Goal: Feedback & Contribution: Submit feedback/report problem

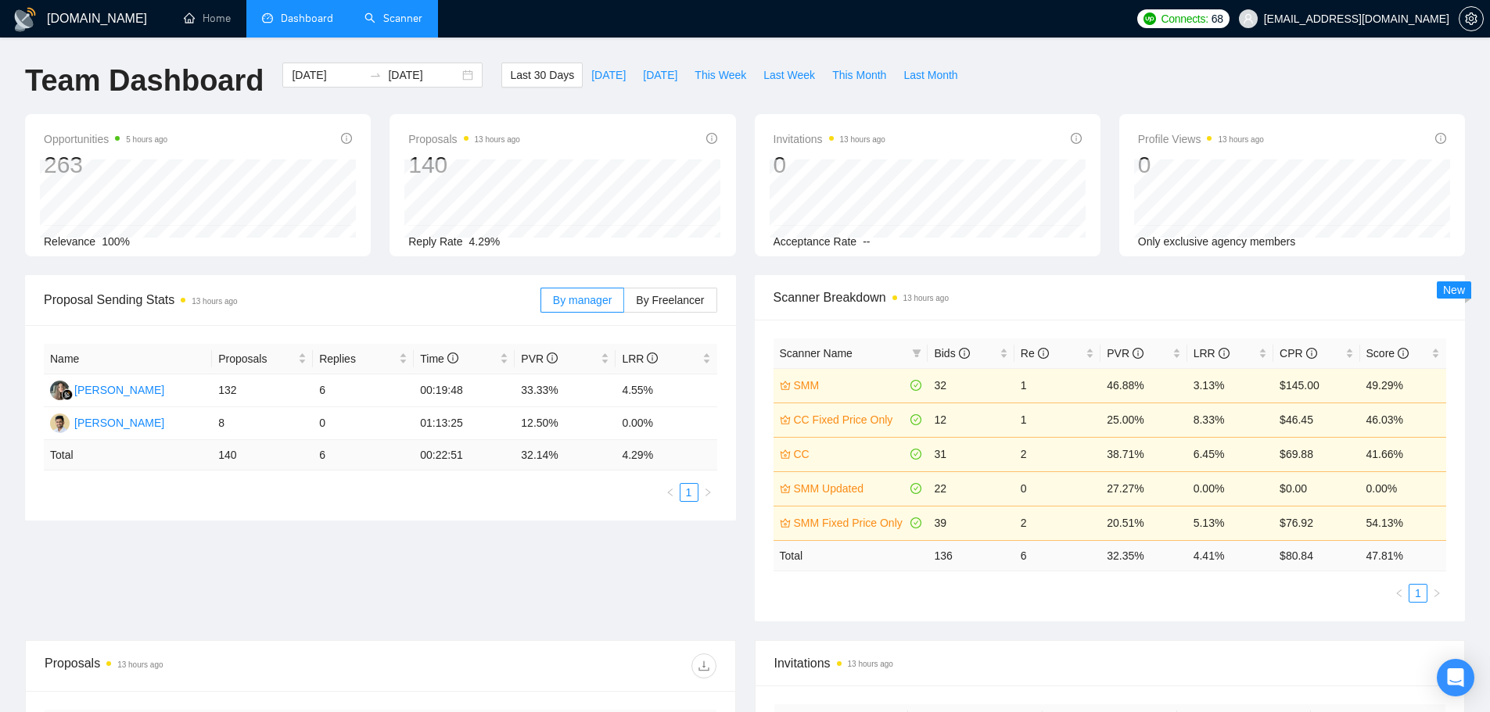
click at [411, 13] on link "Scanner" at bounding box center [393, 18] width 58 height 13
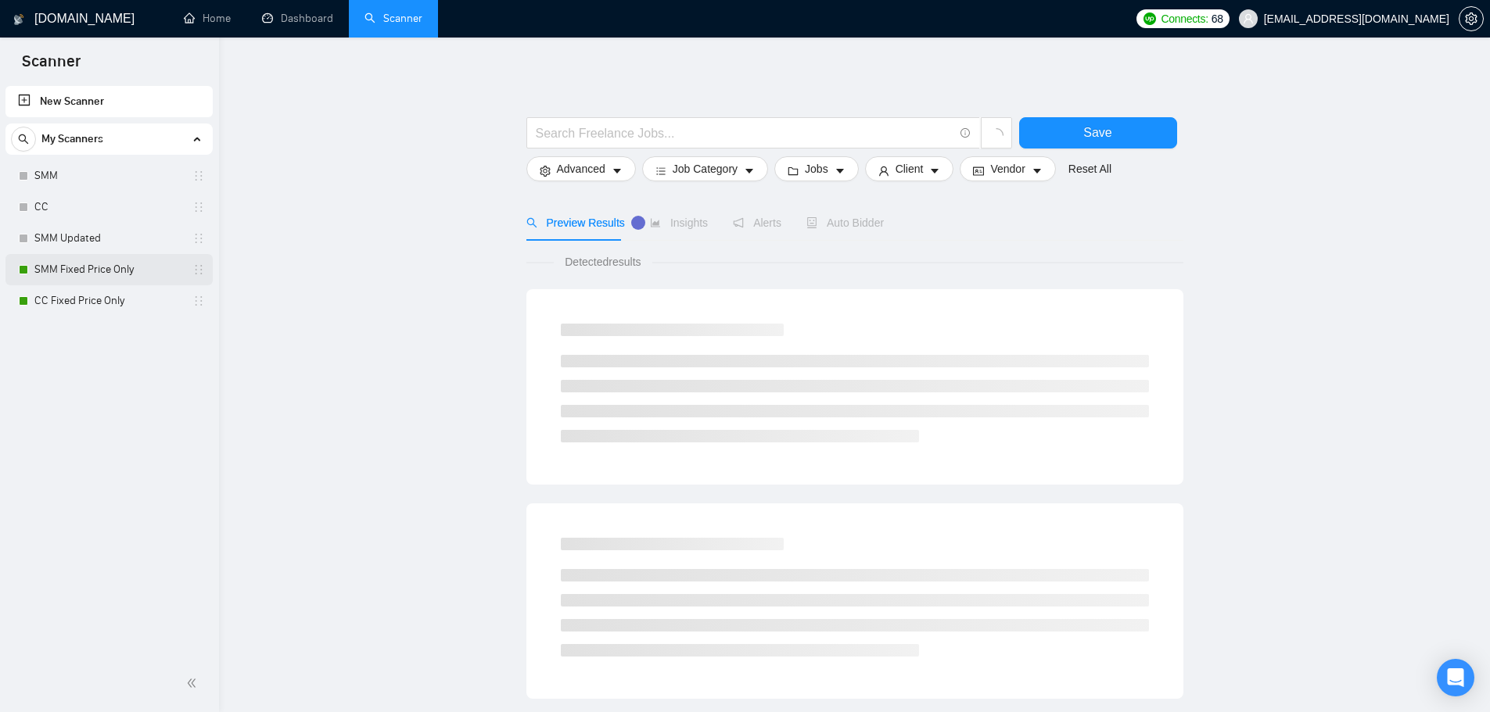
click at [102, 267] on link "SMM Fixed Price Only" at bounding box center [108, 269] width 149 height 31
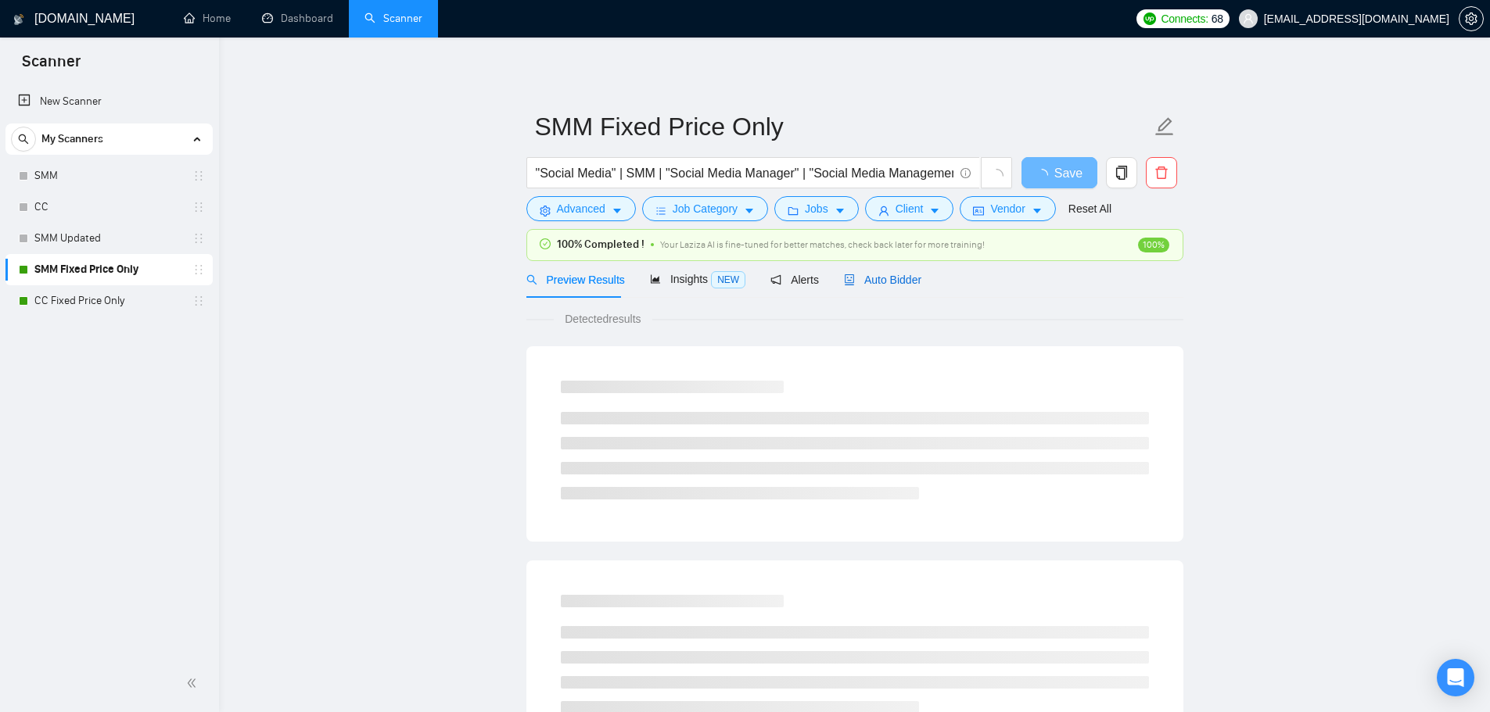
click at [854, 278] on span "Auto Bidder" at bounding box center [882, 280] width 77 height 13
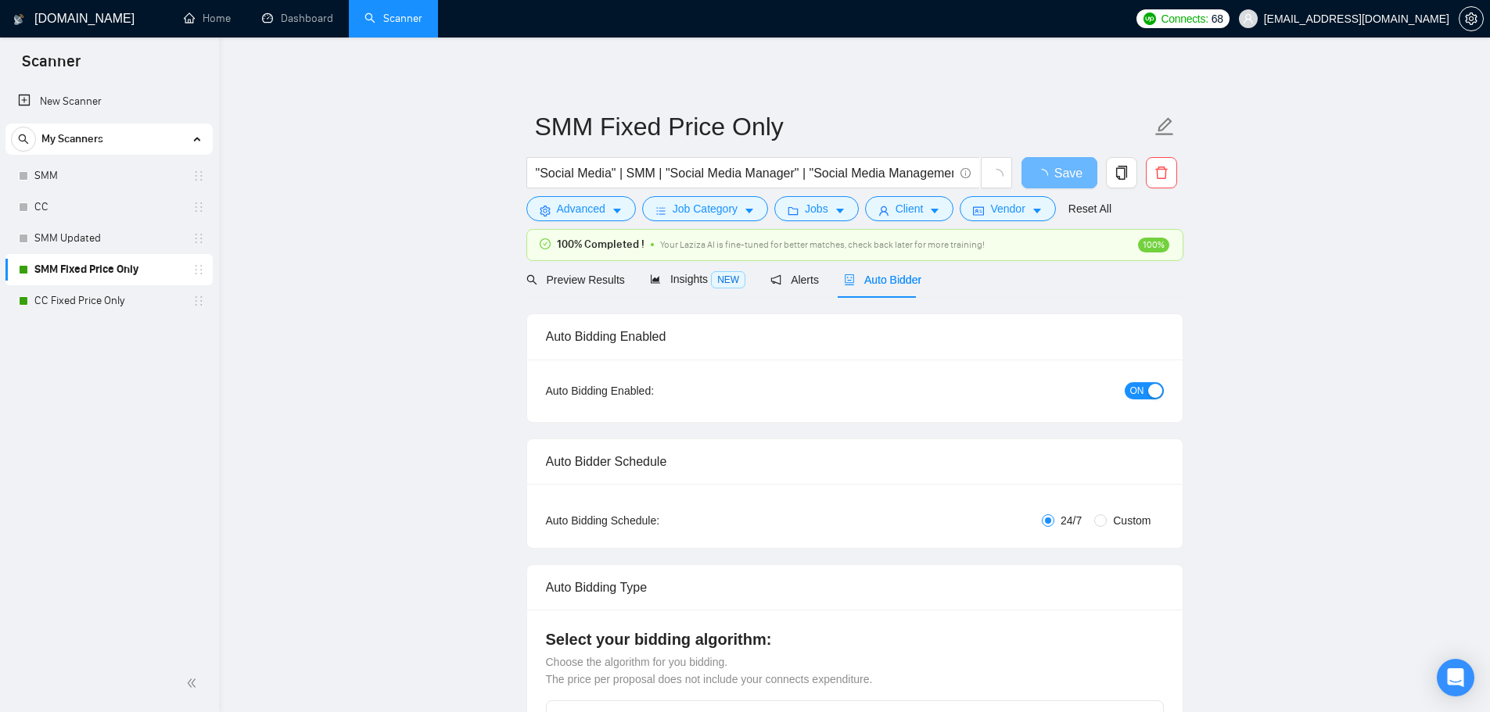
checkbox input "true"
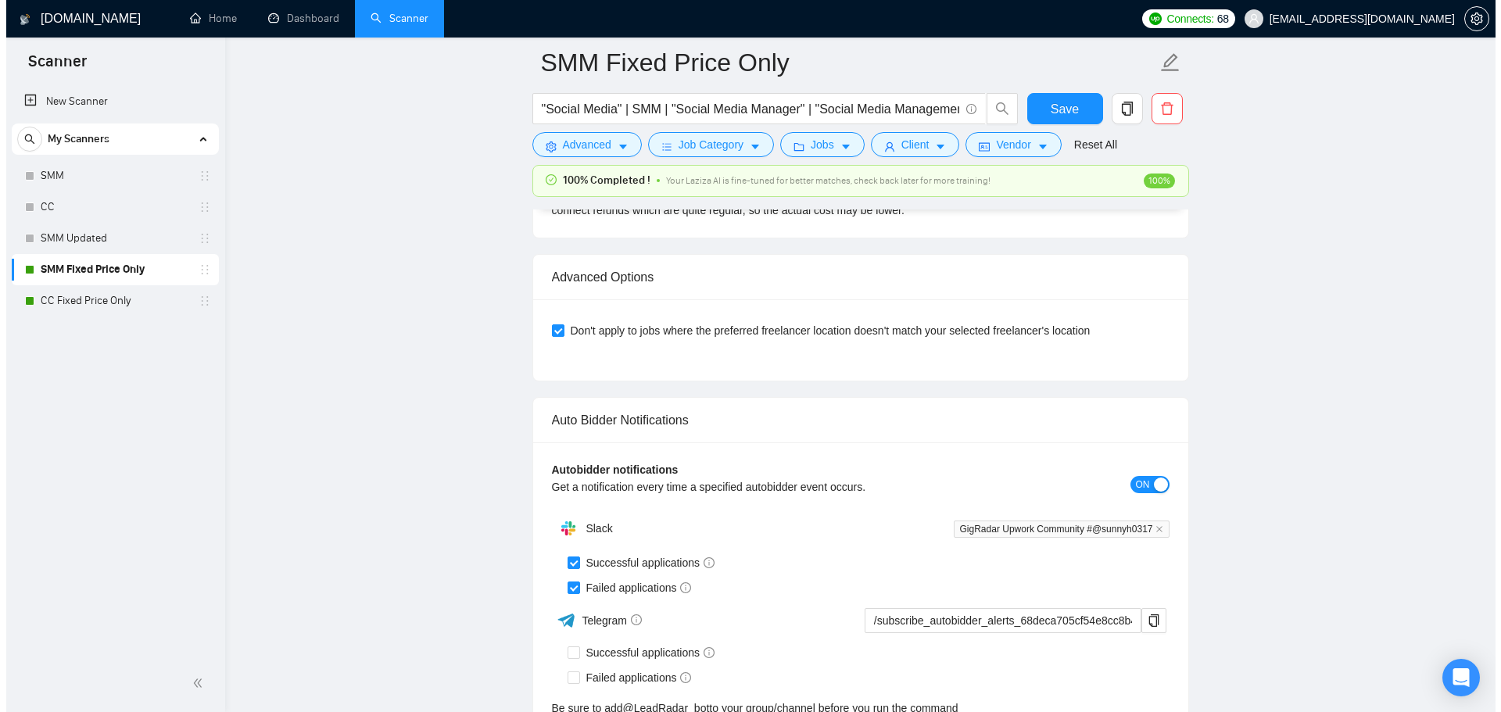
scroll to position [4033, 0]
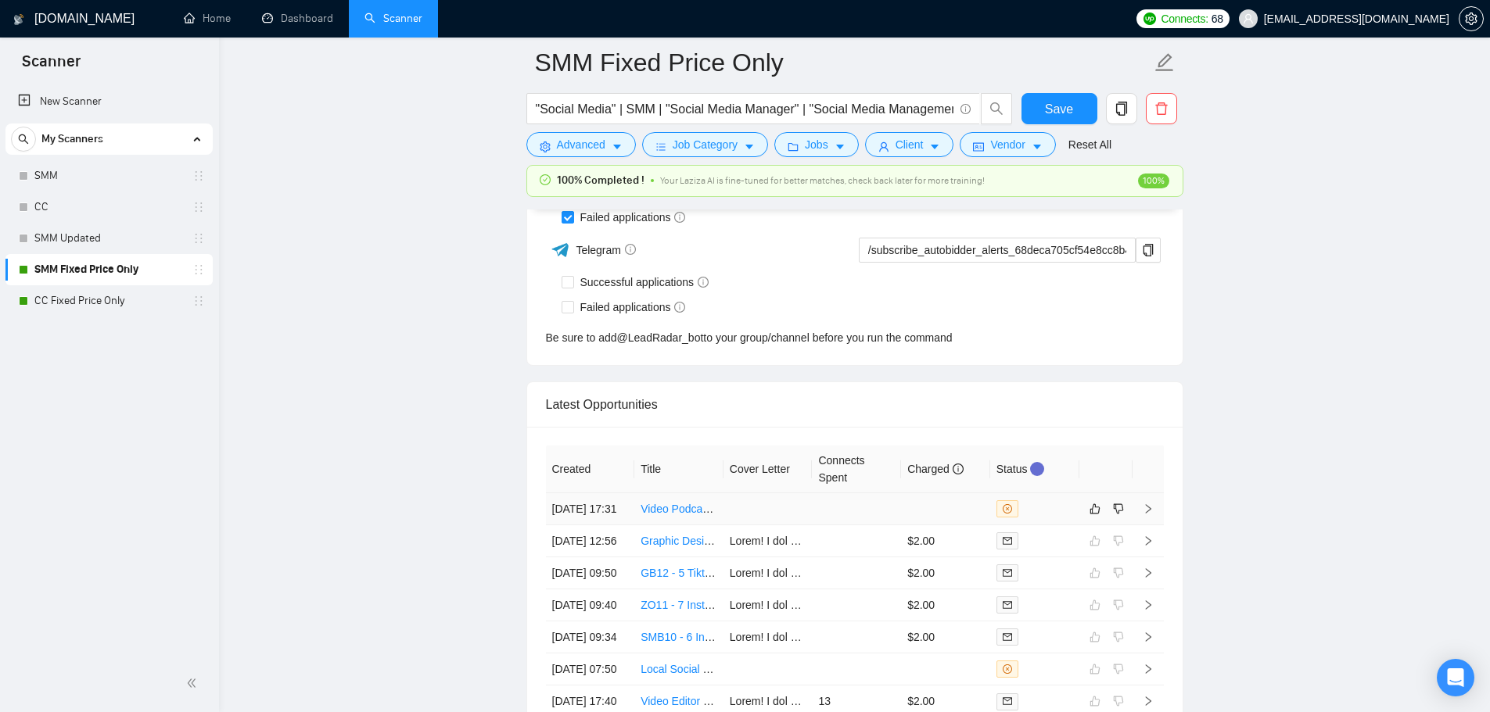
click at [787, 525] on td at bounding box center [767, 509] width 89 height 32
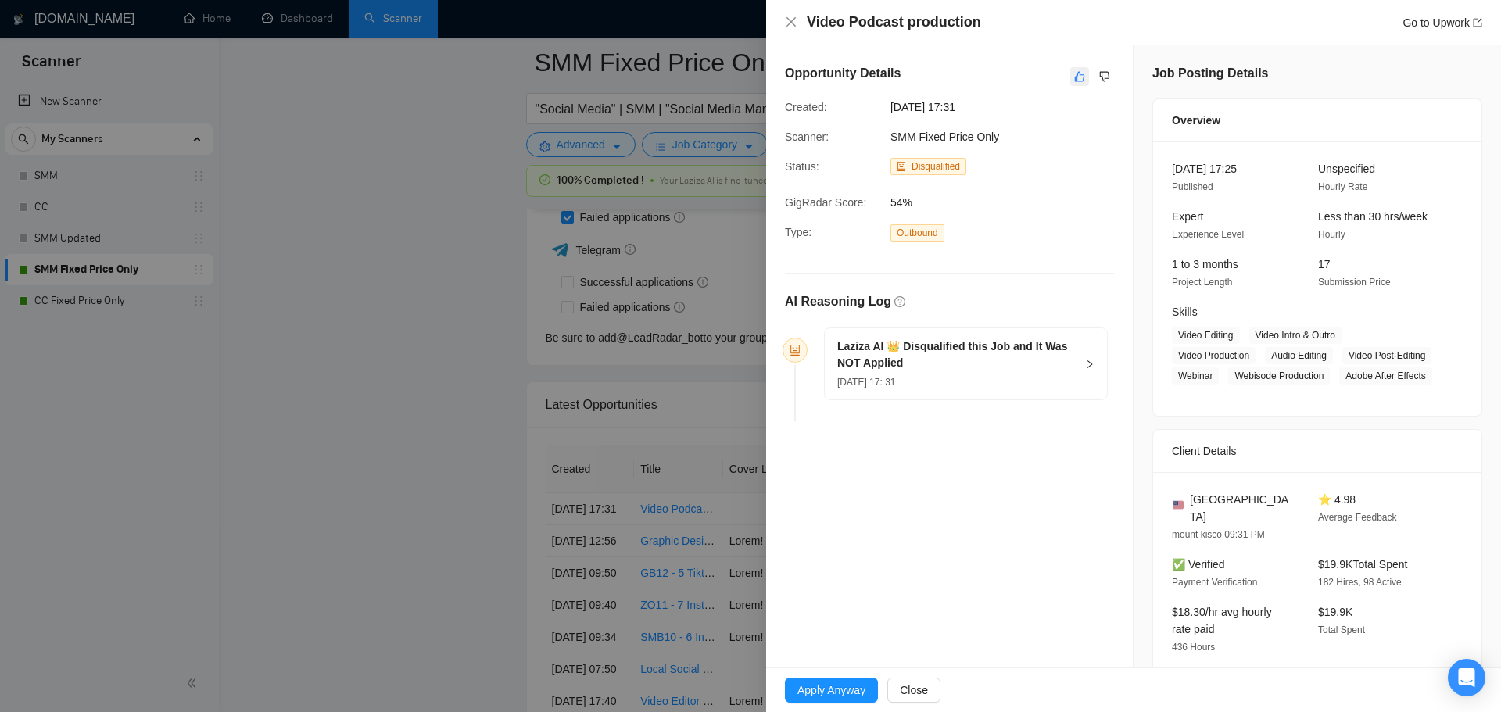
click at [1074, 79] on icon "like" at bounding box center [1079, 76] width 11 height 13
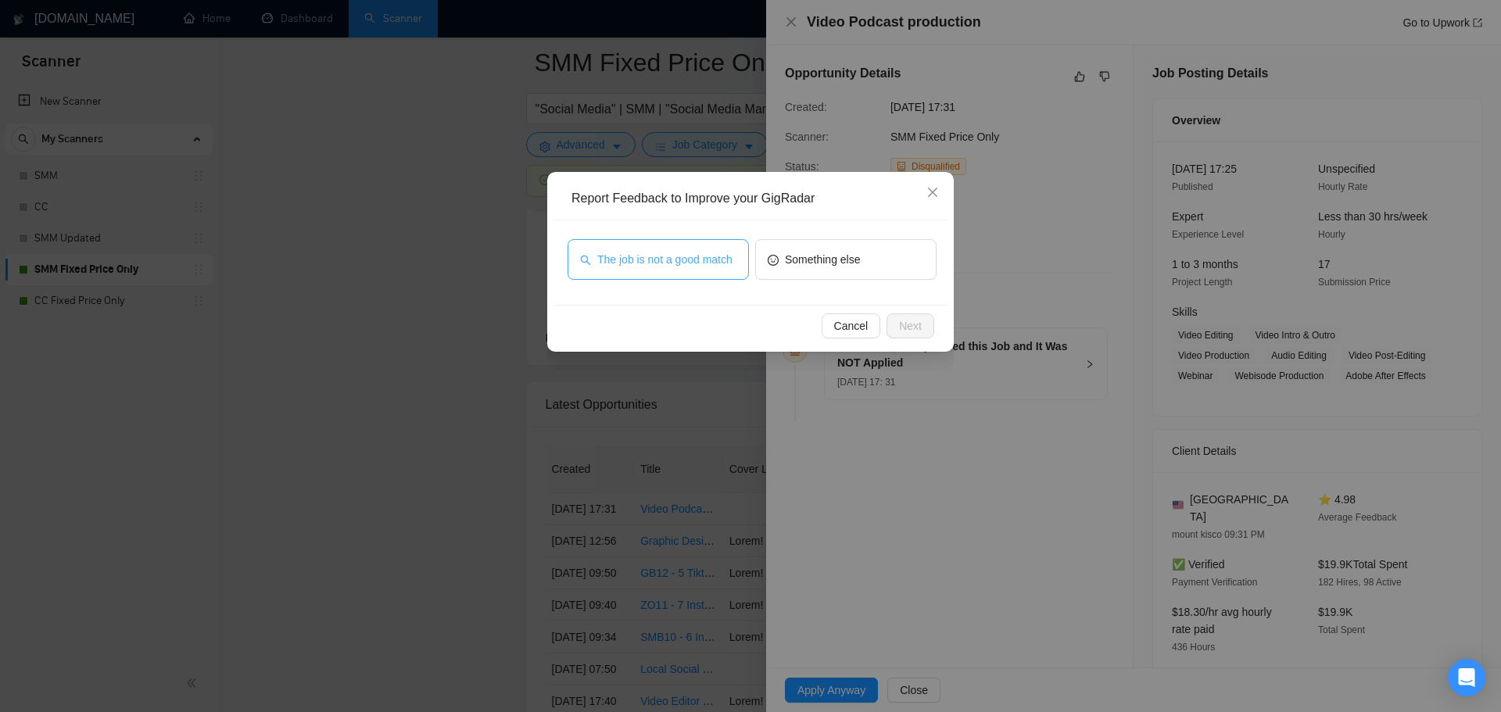
click at [701, 267] on span "The job is not a good match" at bounding box center [664, 259] width 135 height 17
click at [925, 325] on button "Next" at bounding box center [911, 326] width 48 height 25
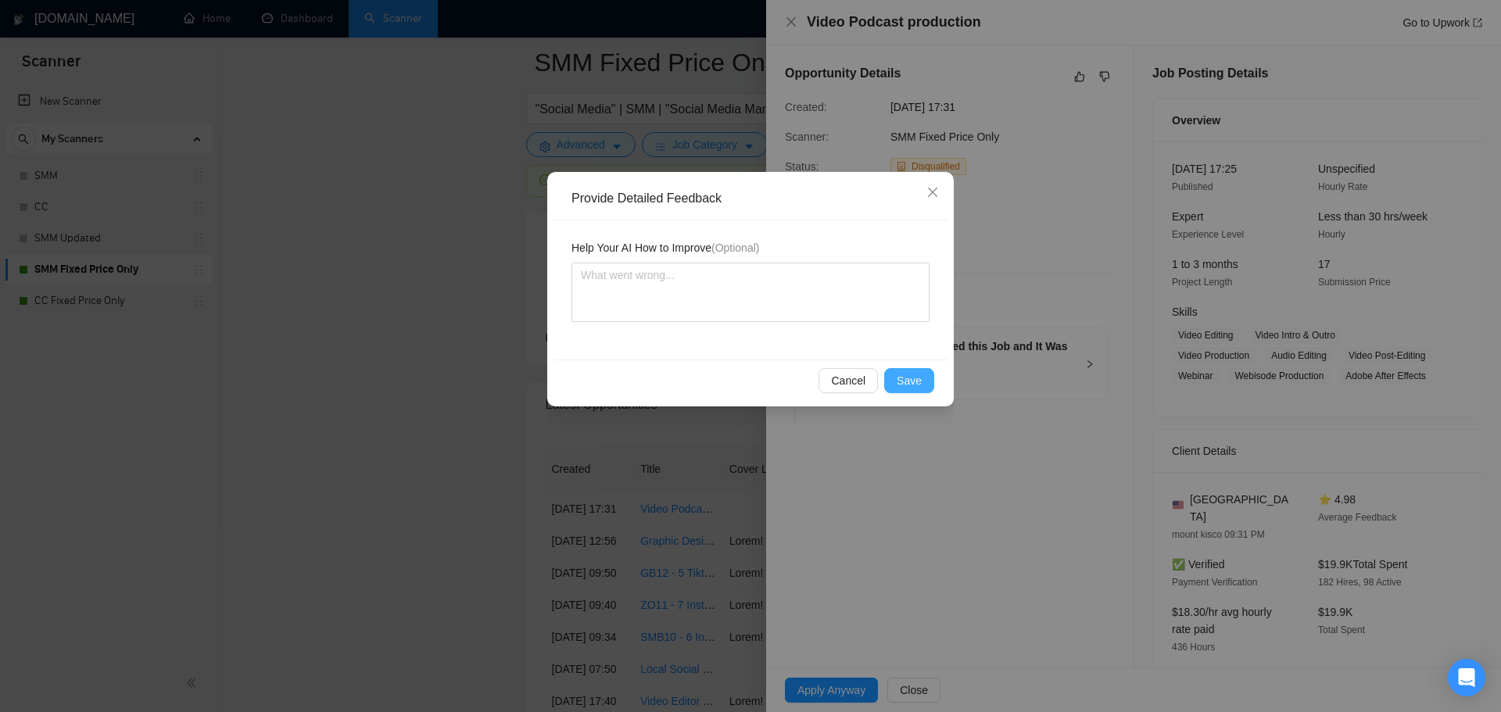
click at [904, 382] on span "Save" at bounding box center [909, 380] width 25 height 17
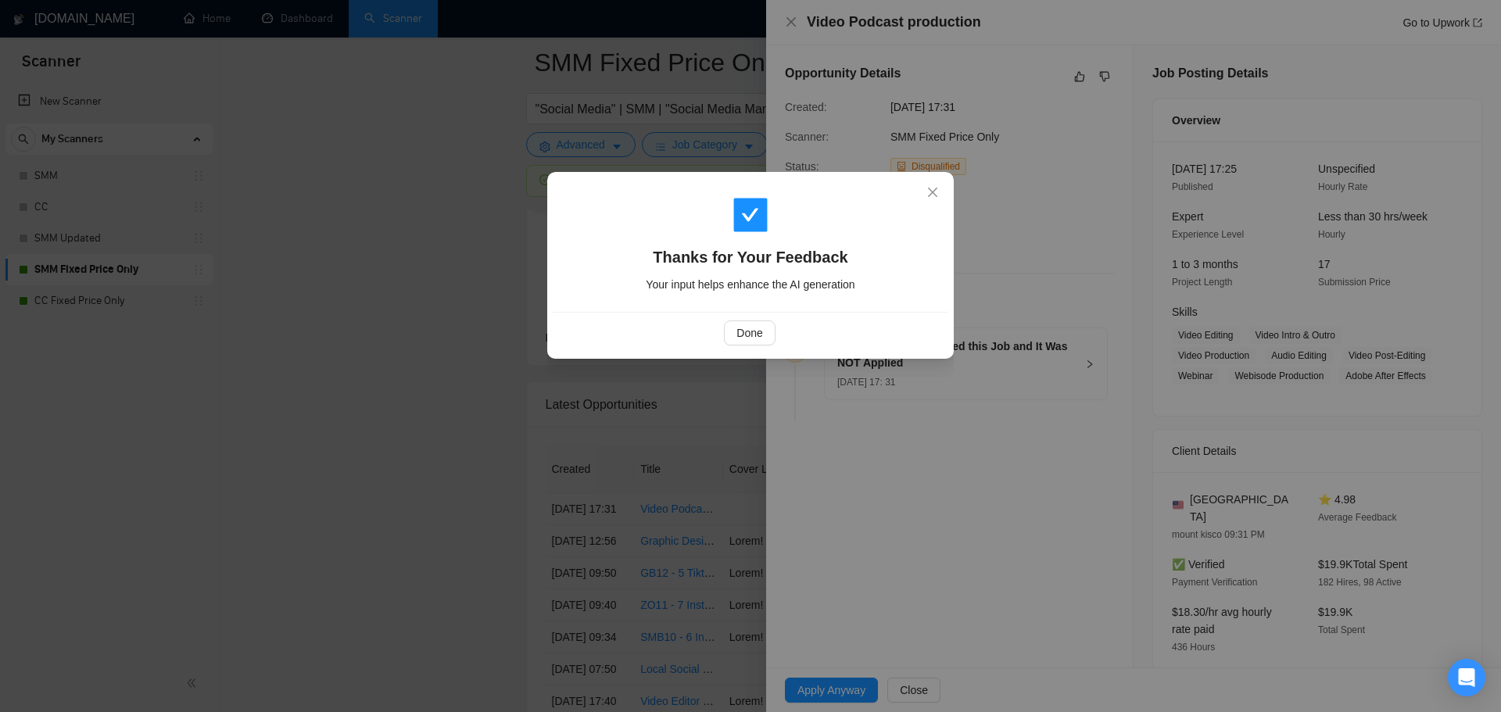
click at [406, 396] on div "Thanks for Your Feedback Your input helps enhance the AI generation Done" at bounding box center [750, 356] width 1501 height 712
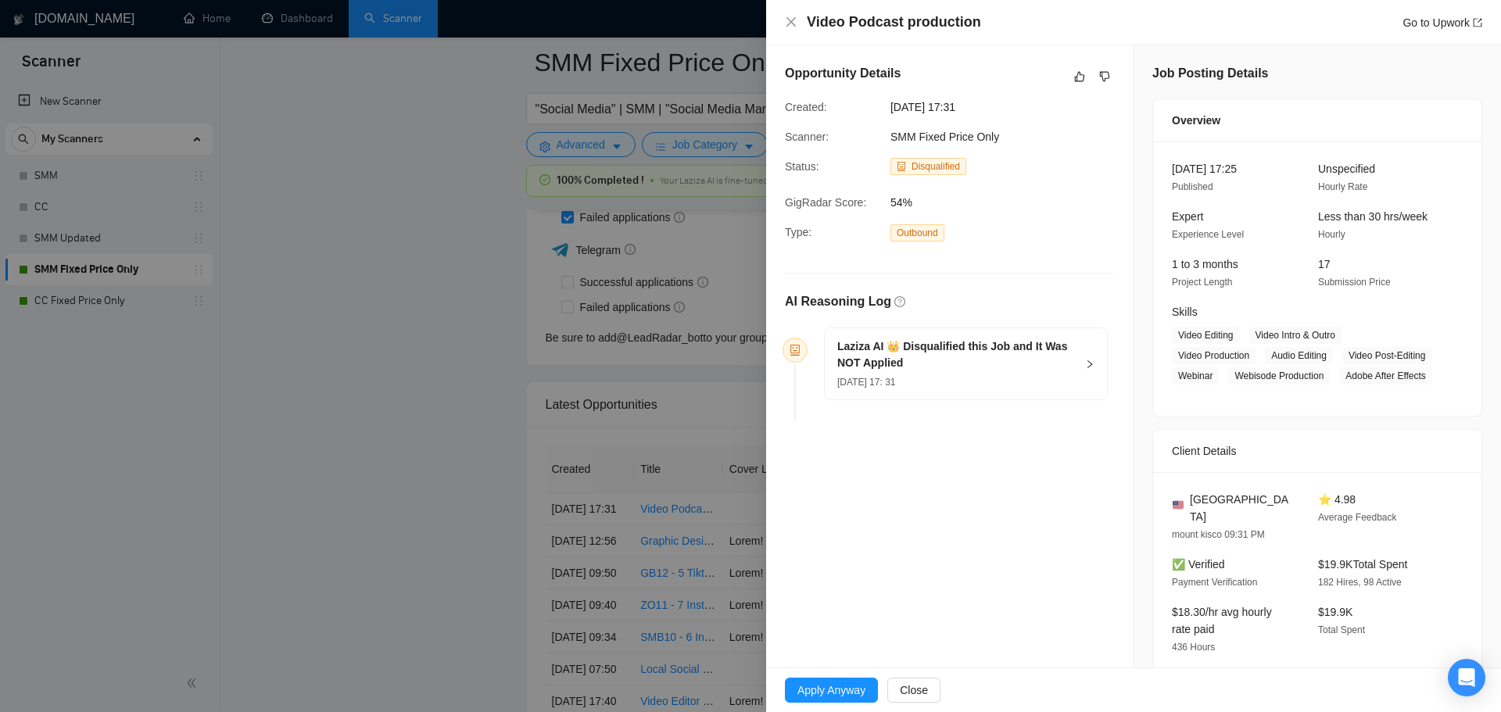
click at [429, 396] on div at bounding box center [750, 356] width 1501 height 712
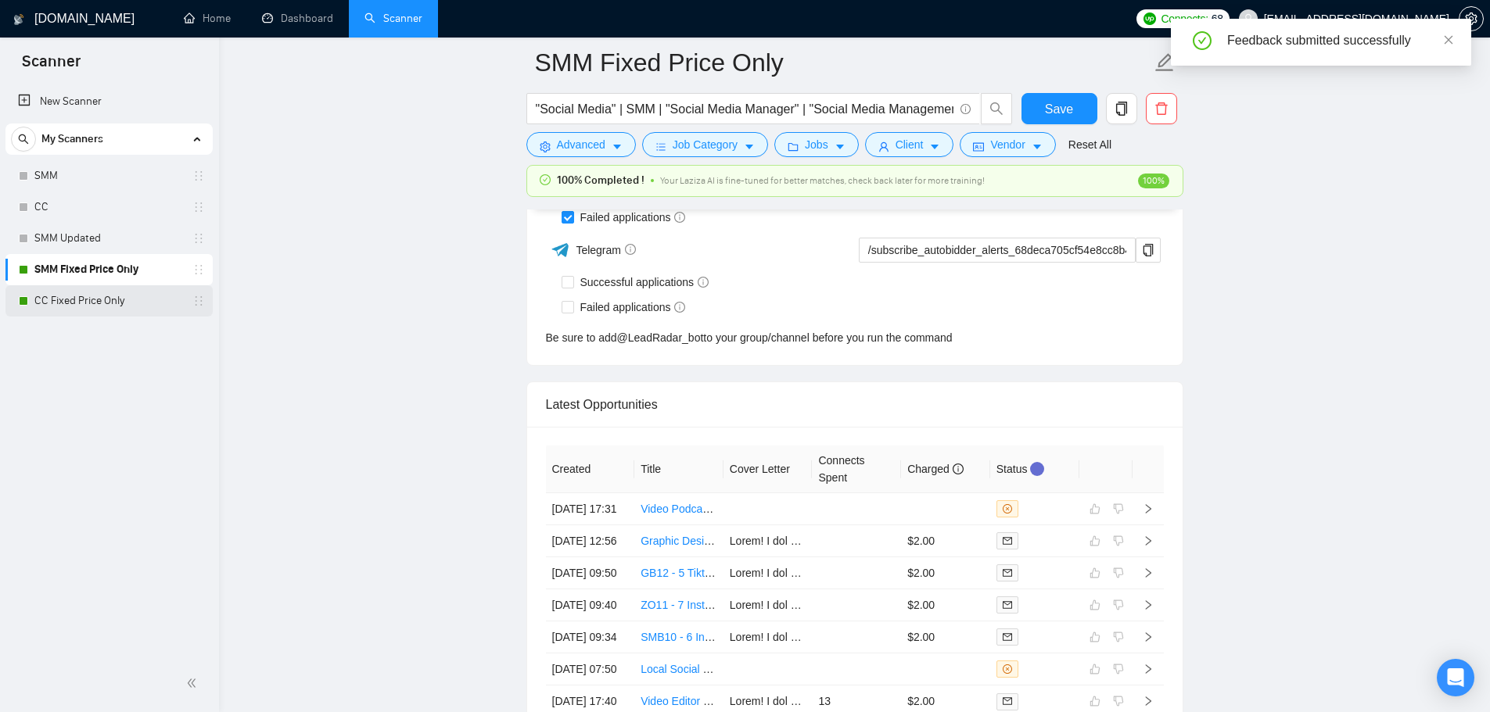
click at [134, 301] on link "CC Fixed Price Only" at bounding box center [108, 300] width 149 height 31
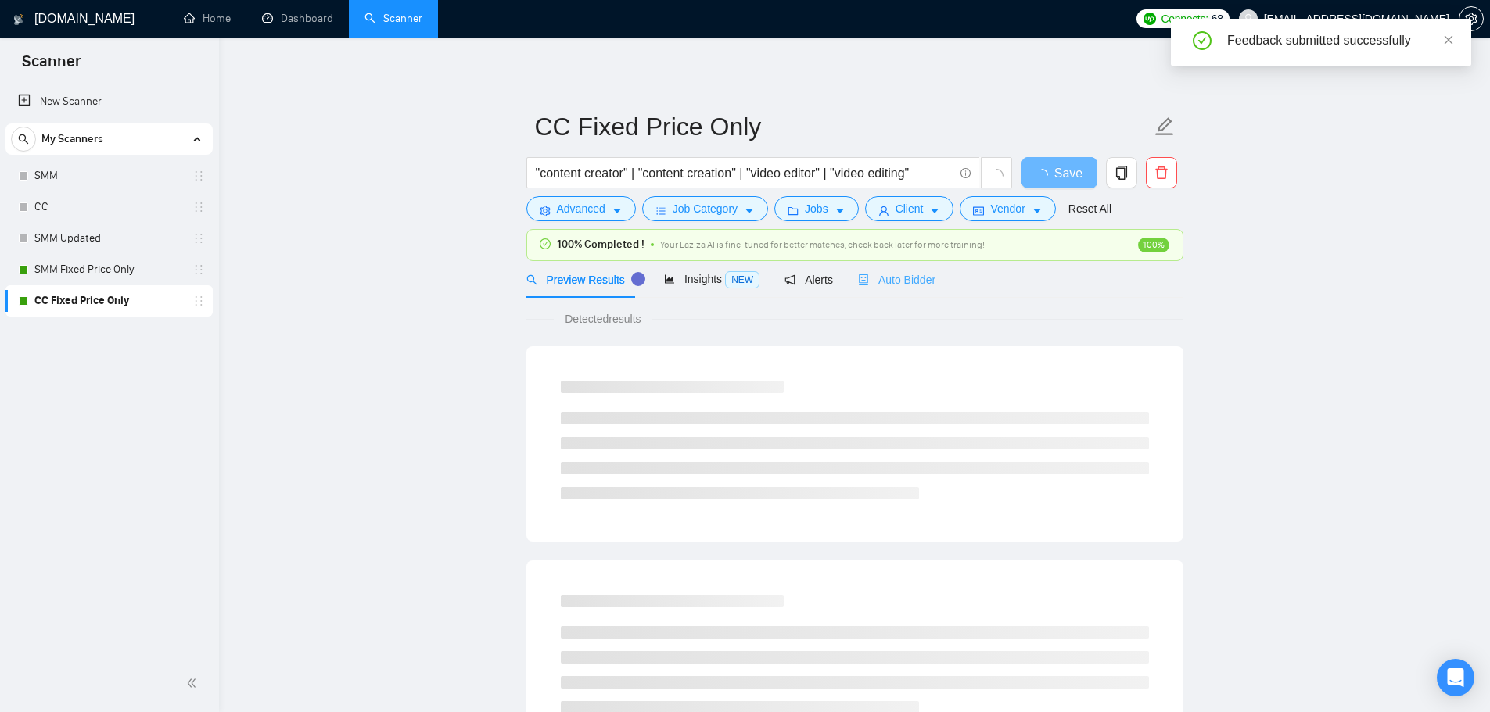
click at [906, 296] on div "Auto Bidder" at bounding box center [896, 279] width 77 height 37
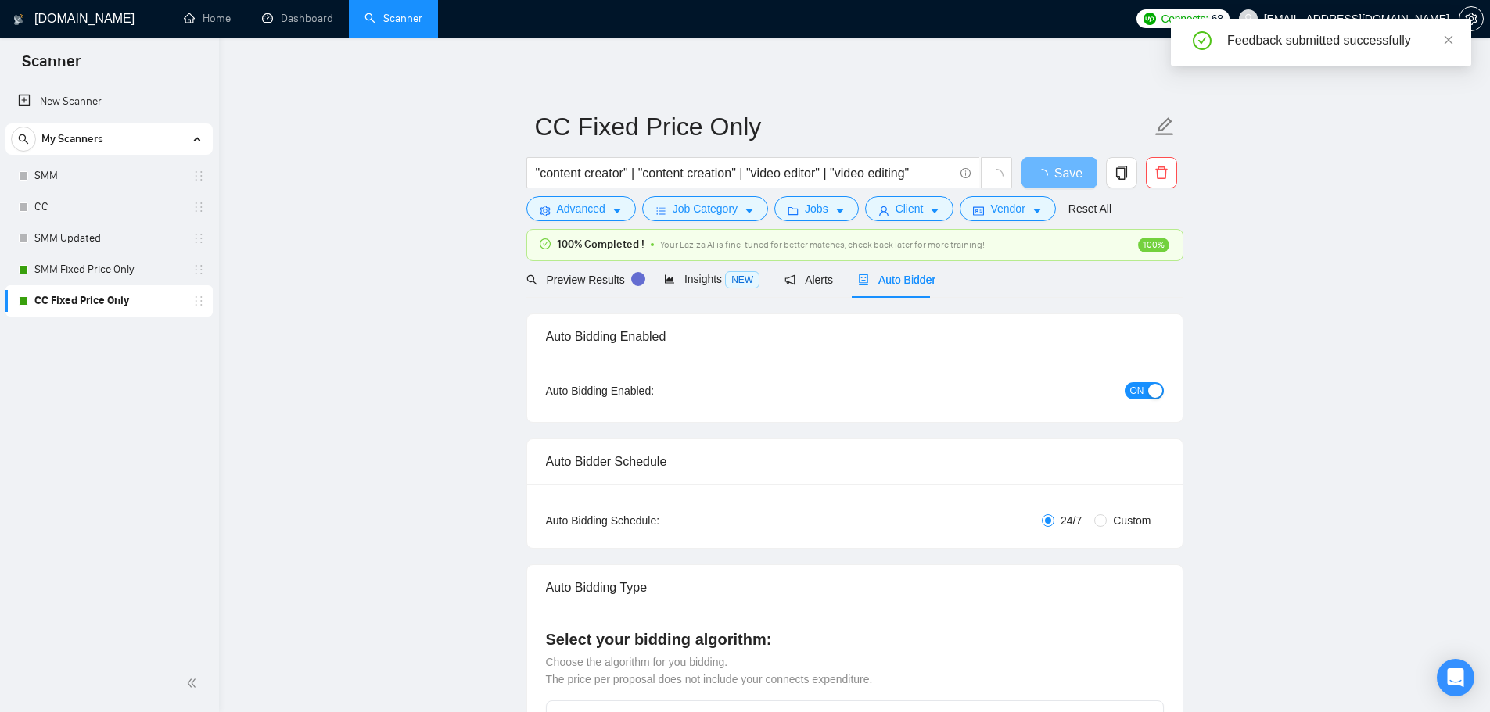
checkbox input "true"
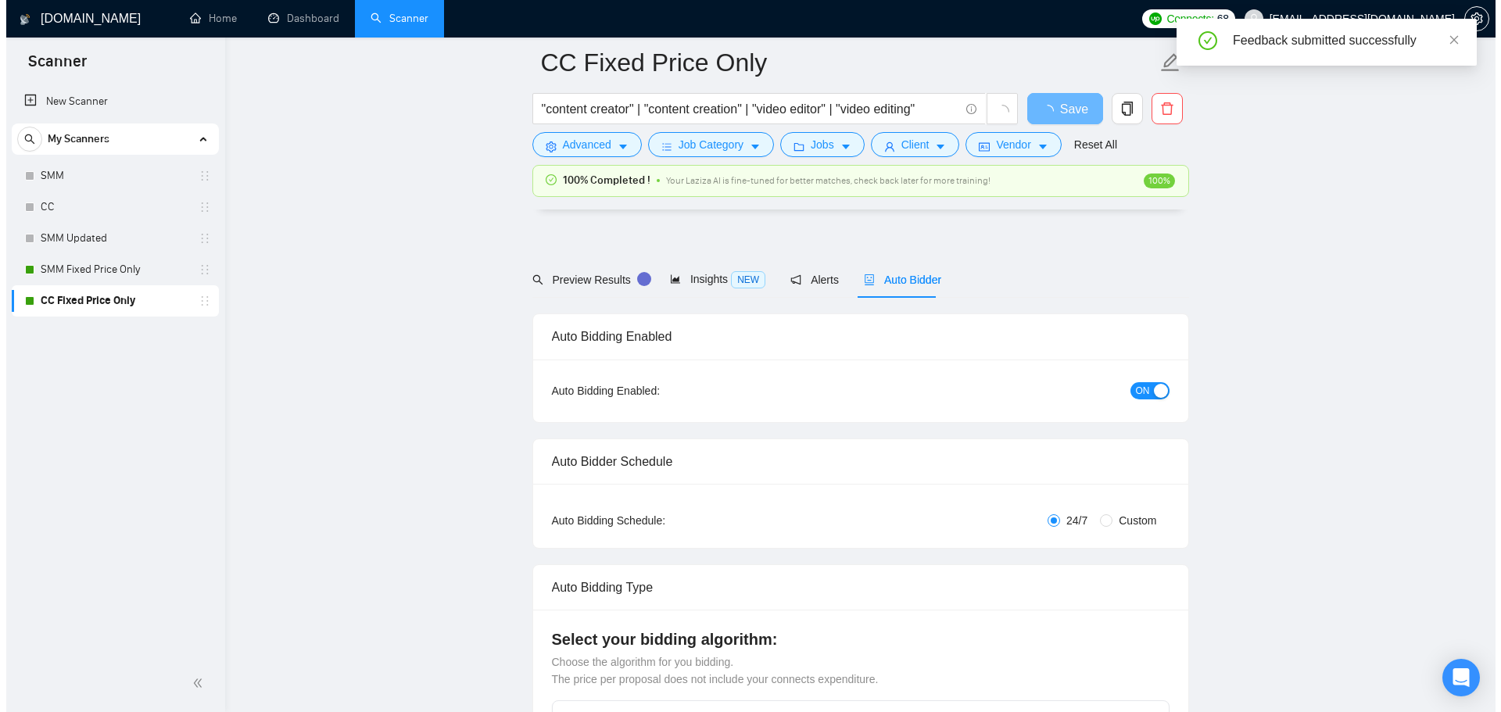
scroll to position [3953, 0]
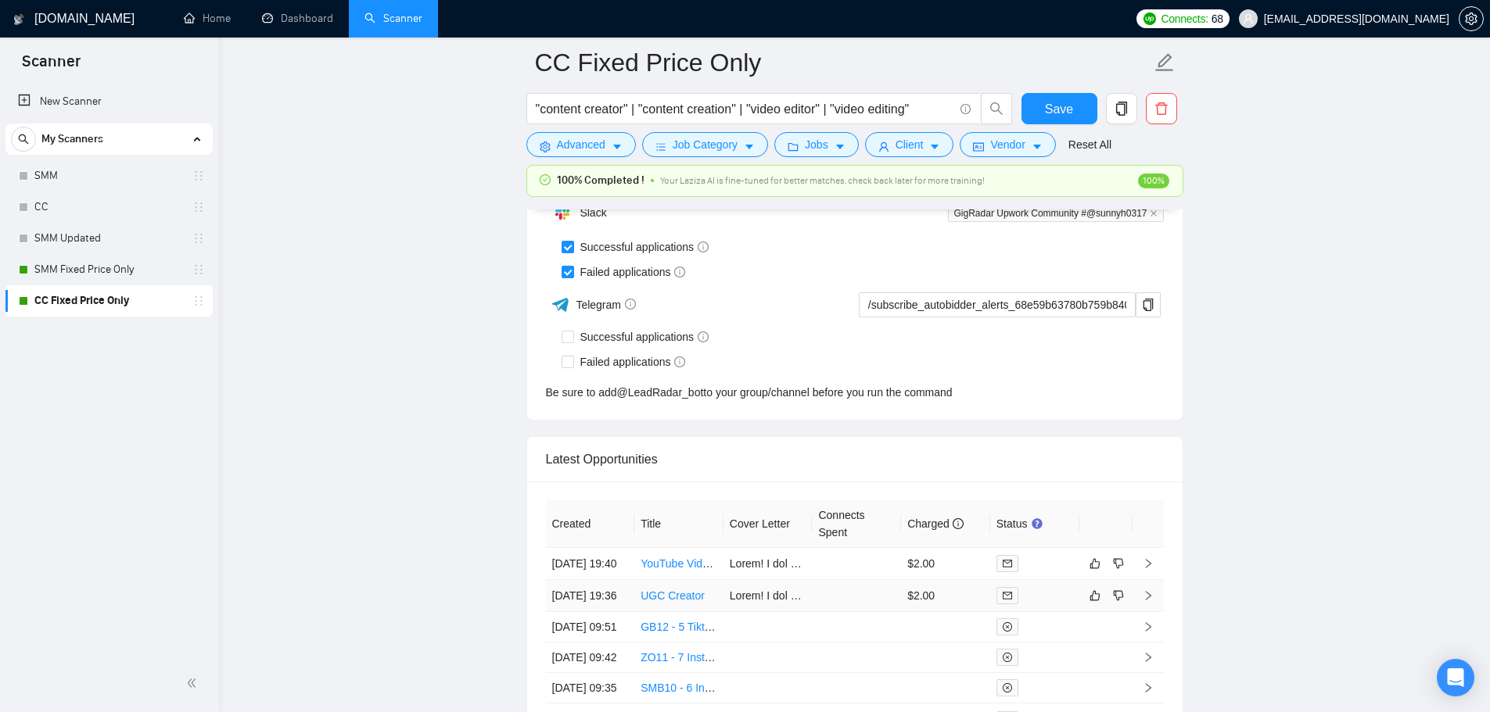
click at [900, 603] on td at bounding box center [856, 596] width 89 height 32
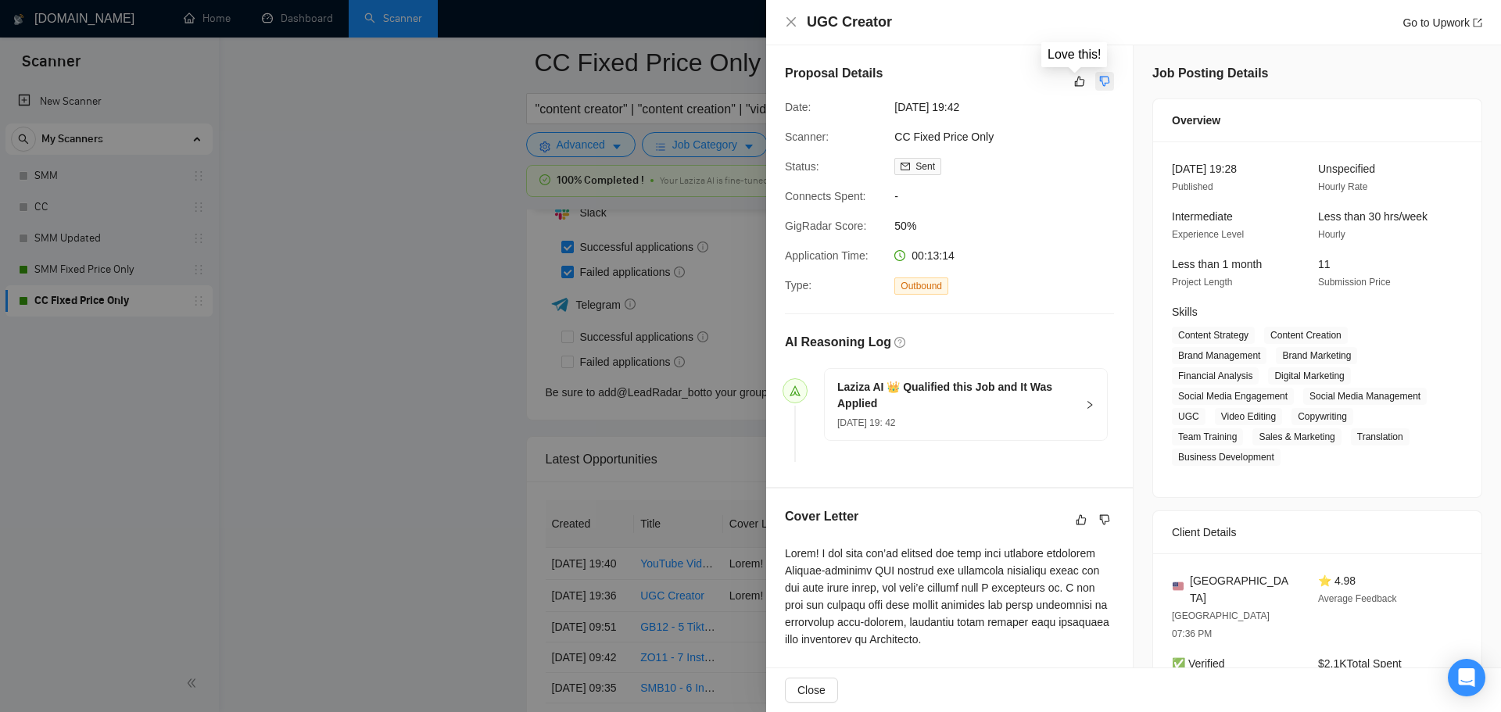
click at [1099, 88] on icon "dislike" at bounding box center [1104, 81] width 11 height 13
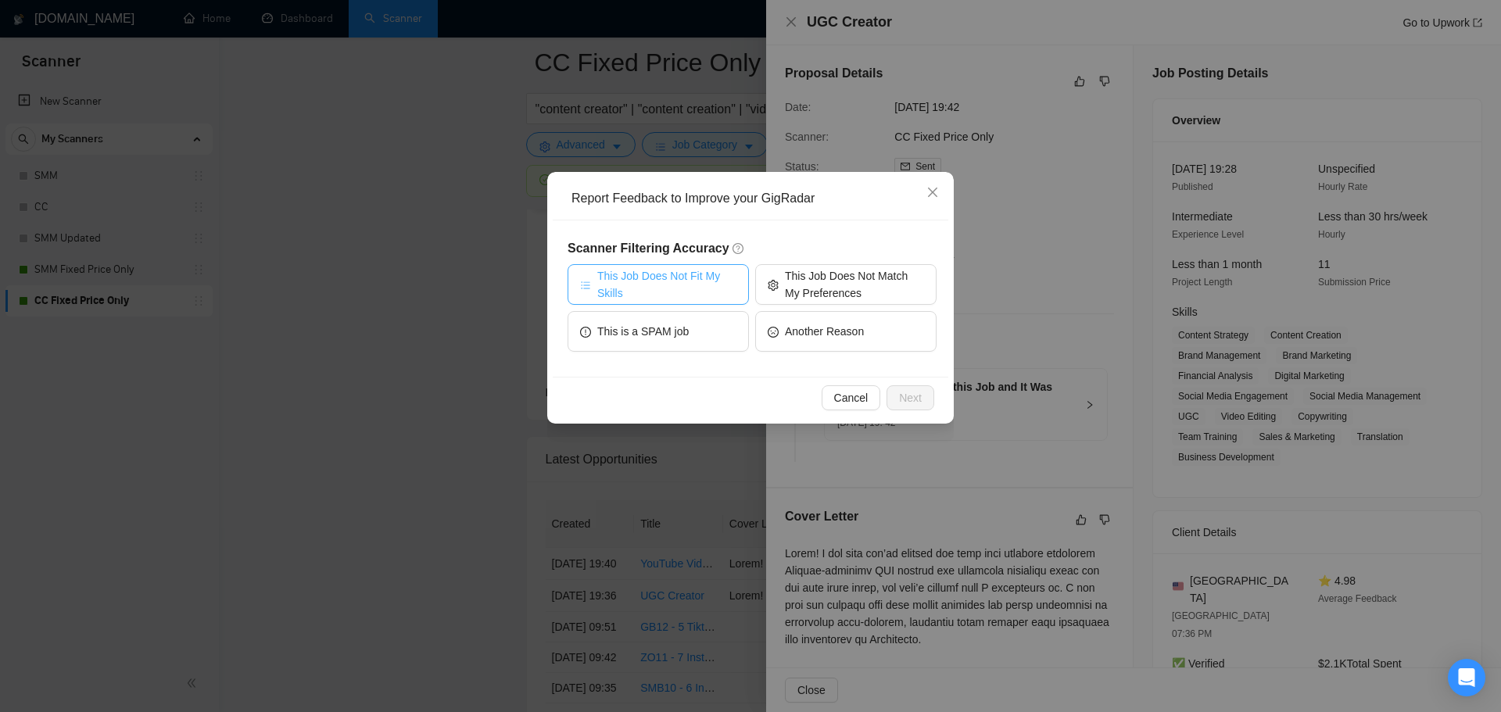
click at [644, 296] on span "This Job Does Not Fit My Skills" at bounding box center [666, 284] width 139 height 34
click at [904, 400] on span "Next" at bounding box center [910, 397] width 23 height 17
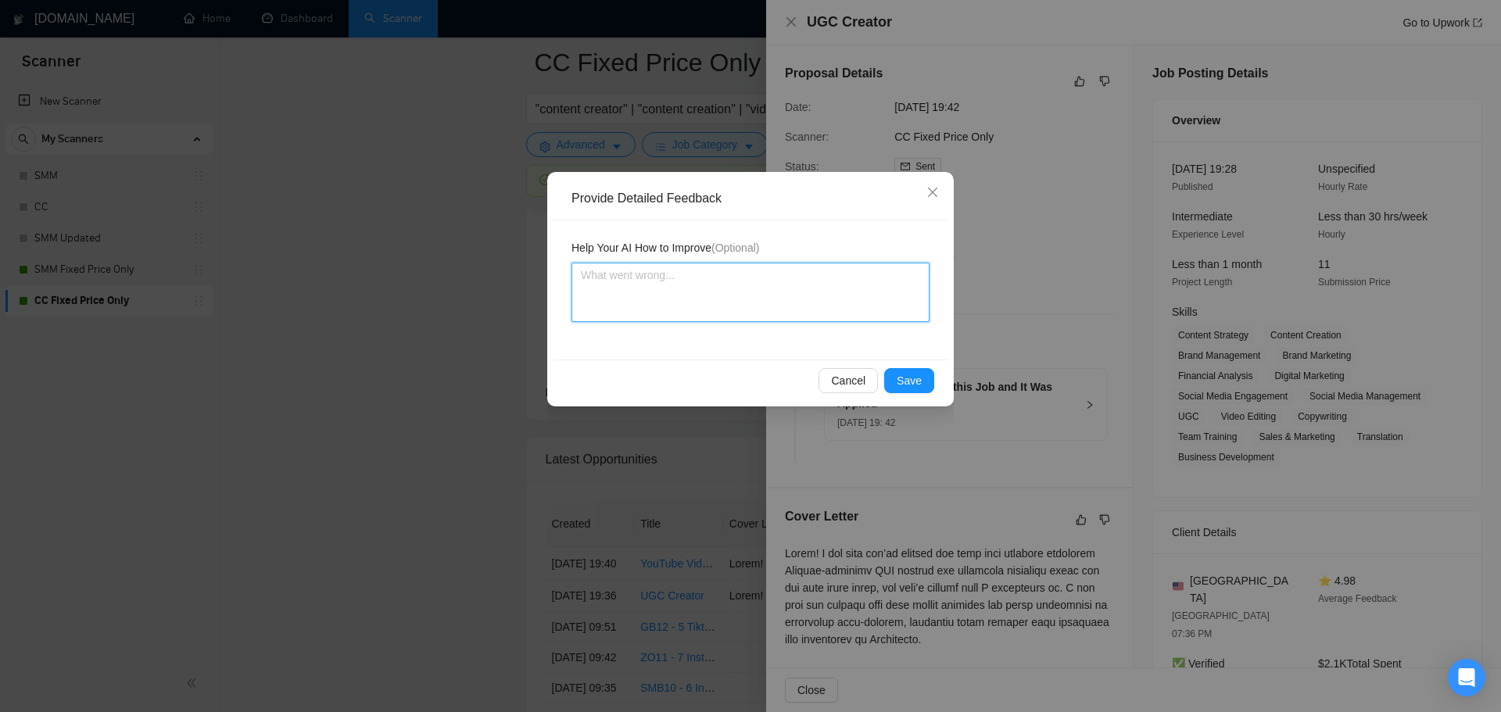
click at [680, 286] on textarea at bounding box center [751, 292] width 358 height 59
type textarea "T"
type textarea "Th"
type textarea "Thi"
type textarea "This"
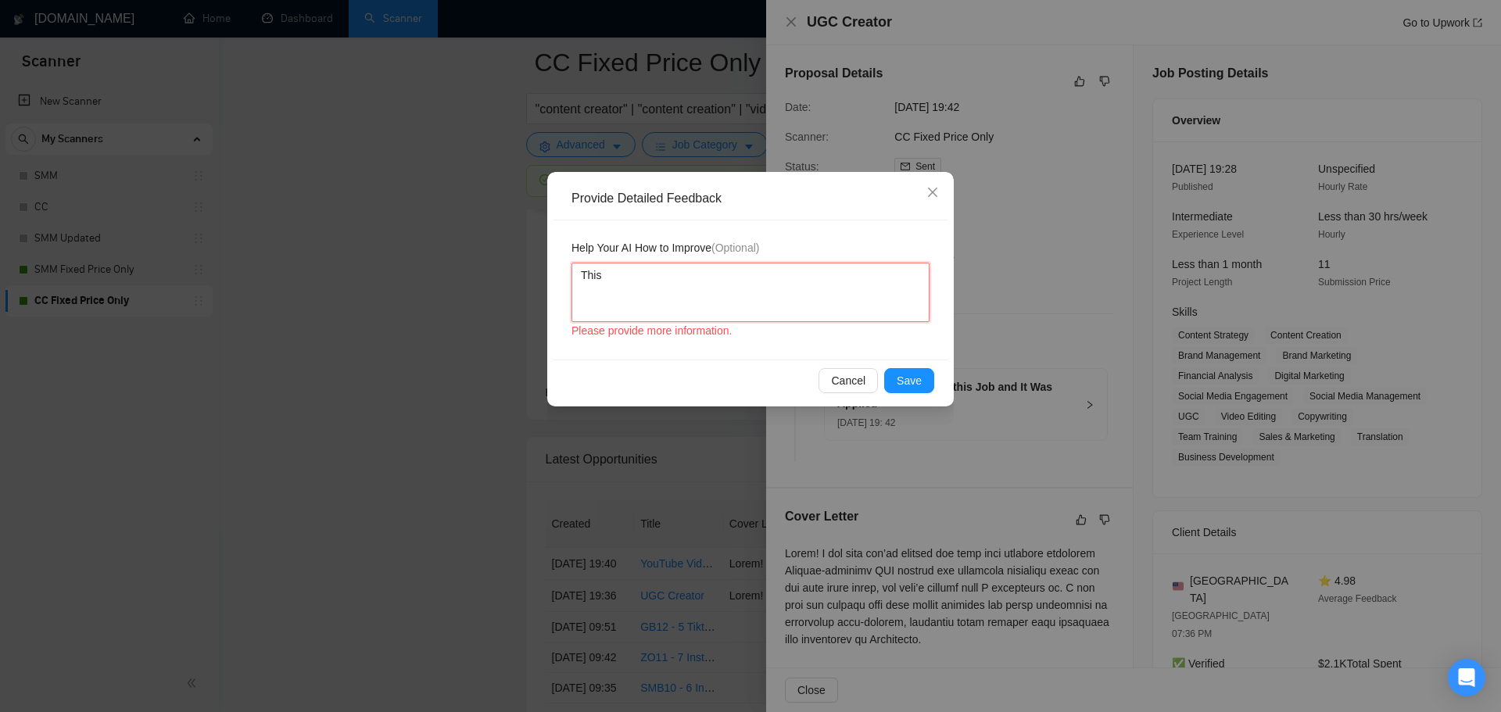
type textarea "This"
type textarea "This j"
type textarea "This jo"
type textarea "This job"
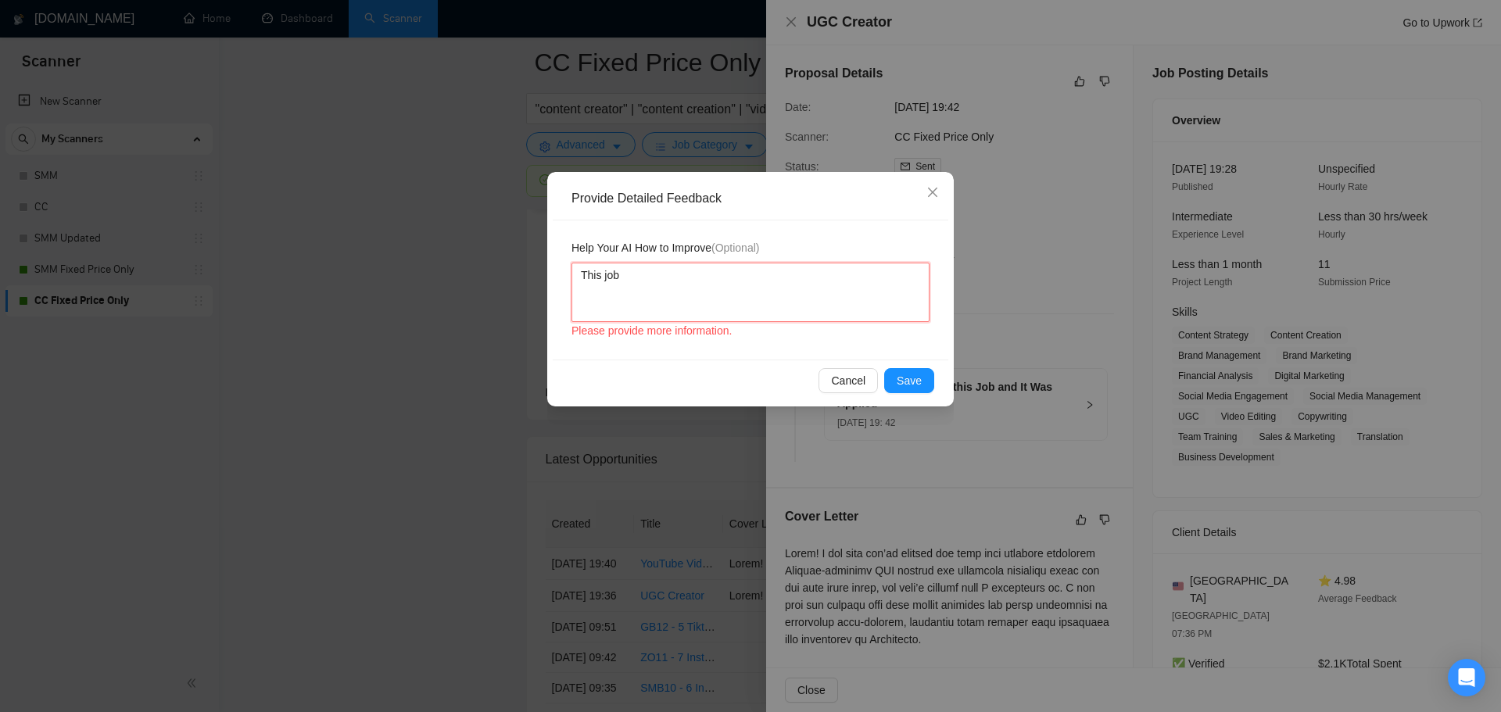
type textarea "This job r"
type textarea "This job re"
type textarea "This job req"
type textarea "This job requ"
type textarea "This job requir"
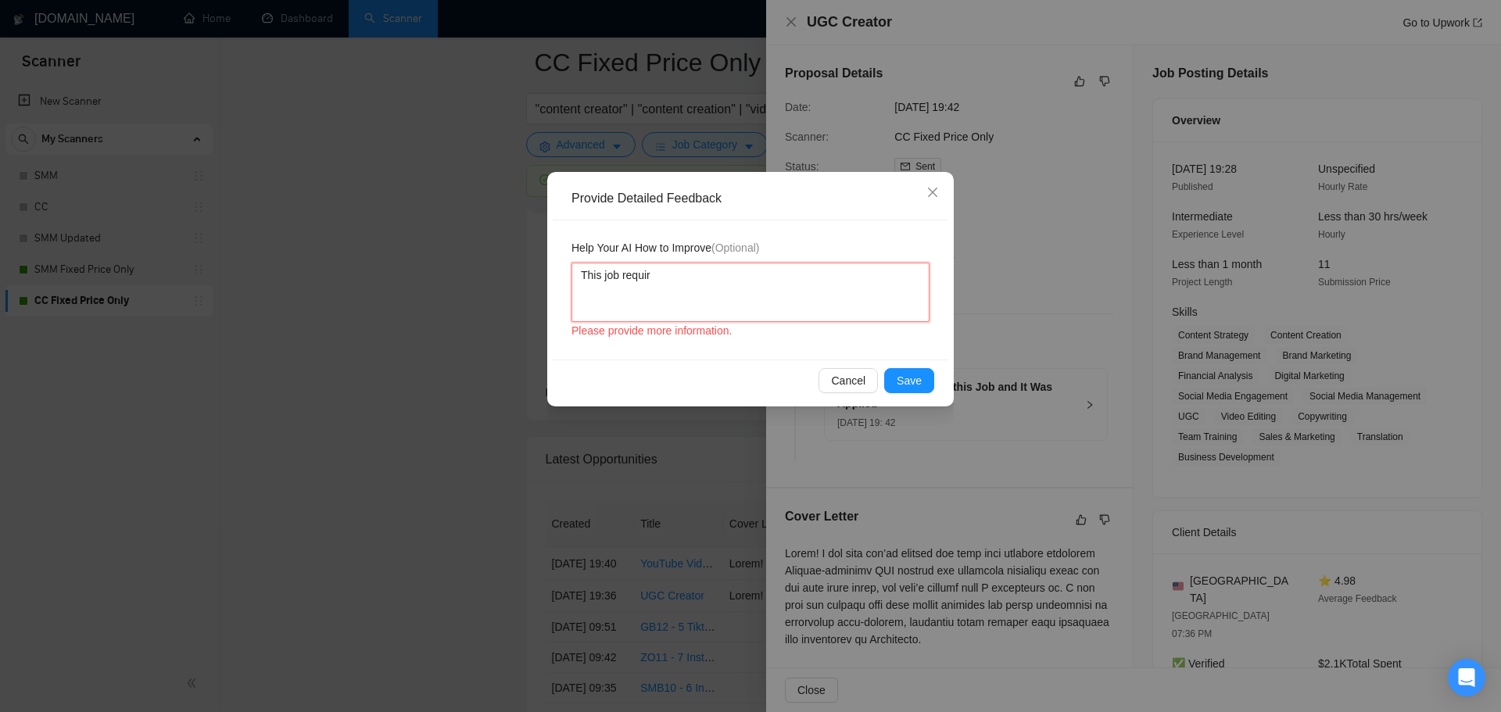
type textarea "This job require"
type textarea "This job requires"
type textarea "This job requires t"
type textarea "This job requires th"
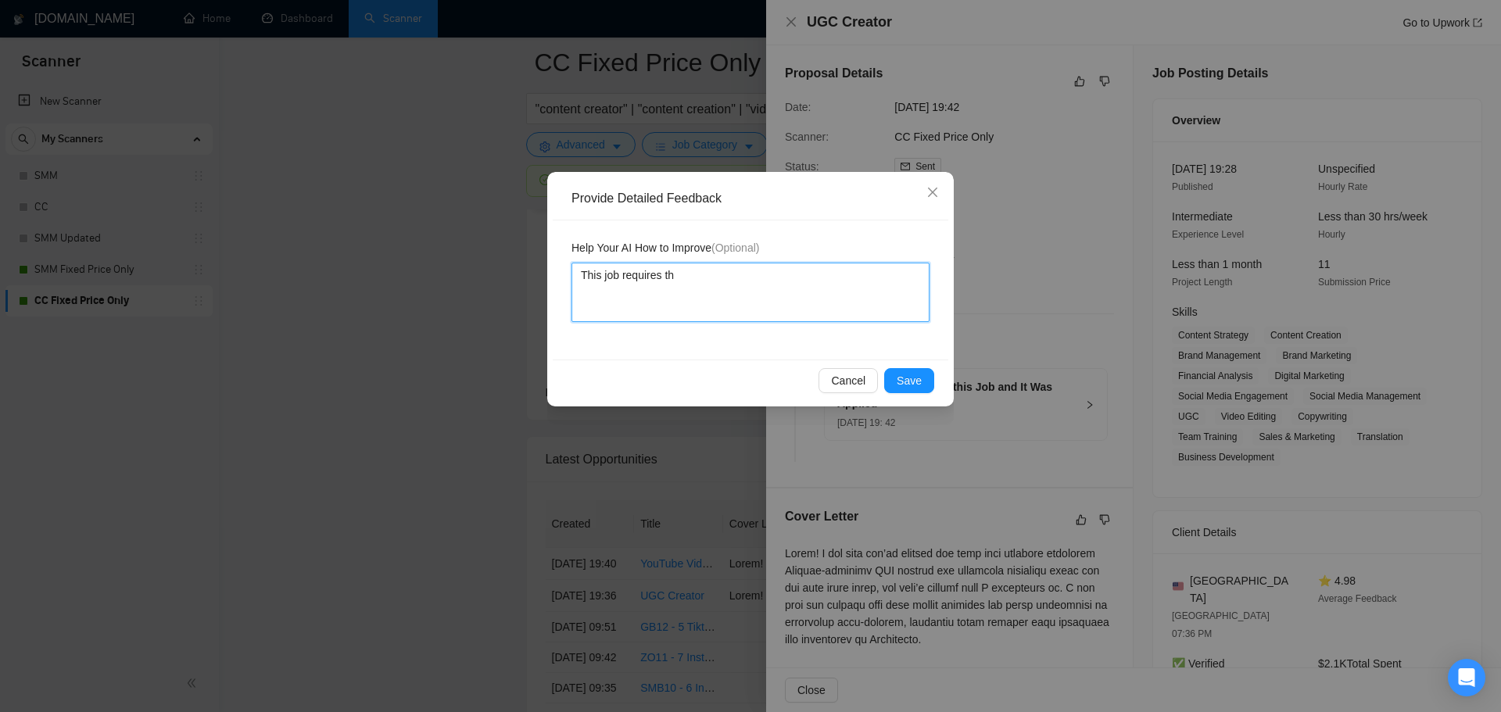
type textarea "This job requires the"
type textarea "This job requires the f"
type textarea "This job requires the fr"
type textarea "This job requires the f"
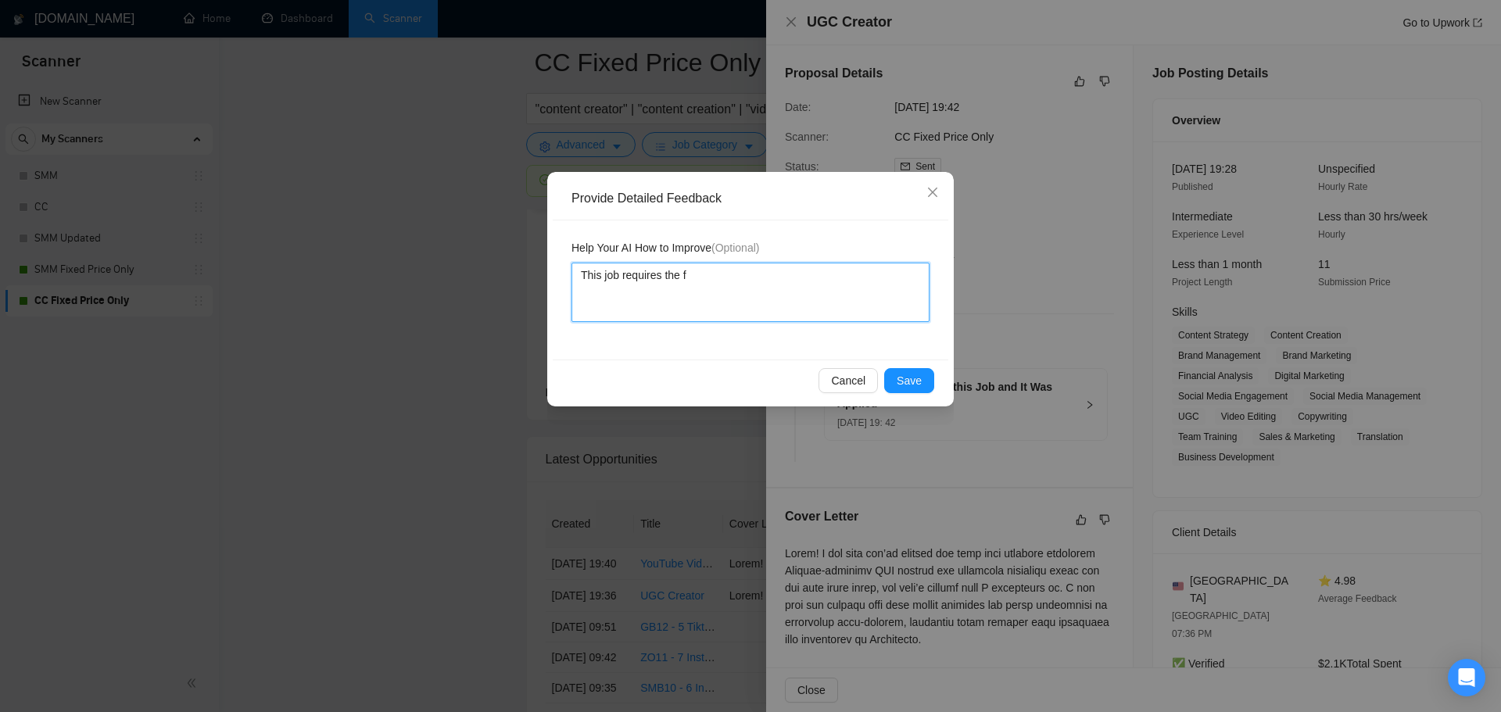
type textarea "This job requires the"
type textarea "This job requires th"
type textarea "This job requires t"
type textarea "This job requires"
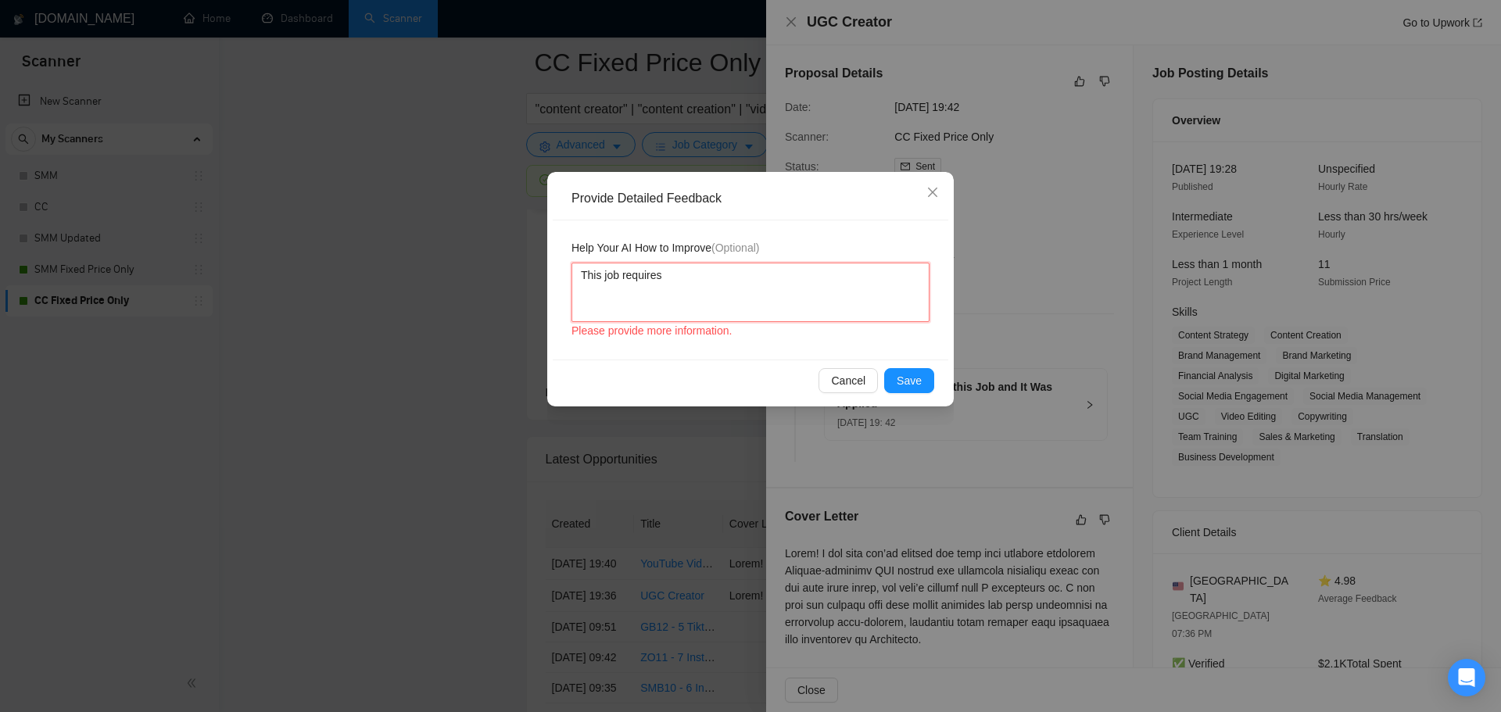
type textarea "This job requires f"
type textarea "This job requires fi"
type textarea "This job requires fil"
type textarea "This job requires film"
type textarea "This job requires filmi"
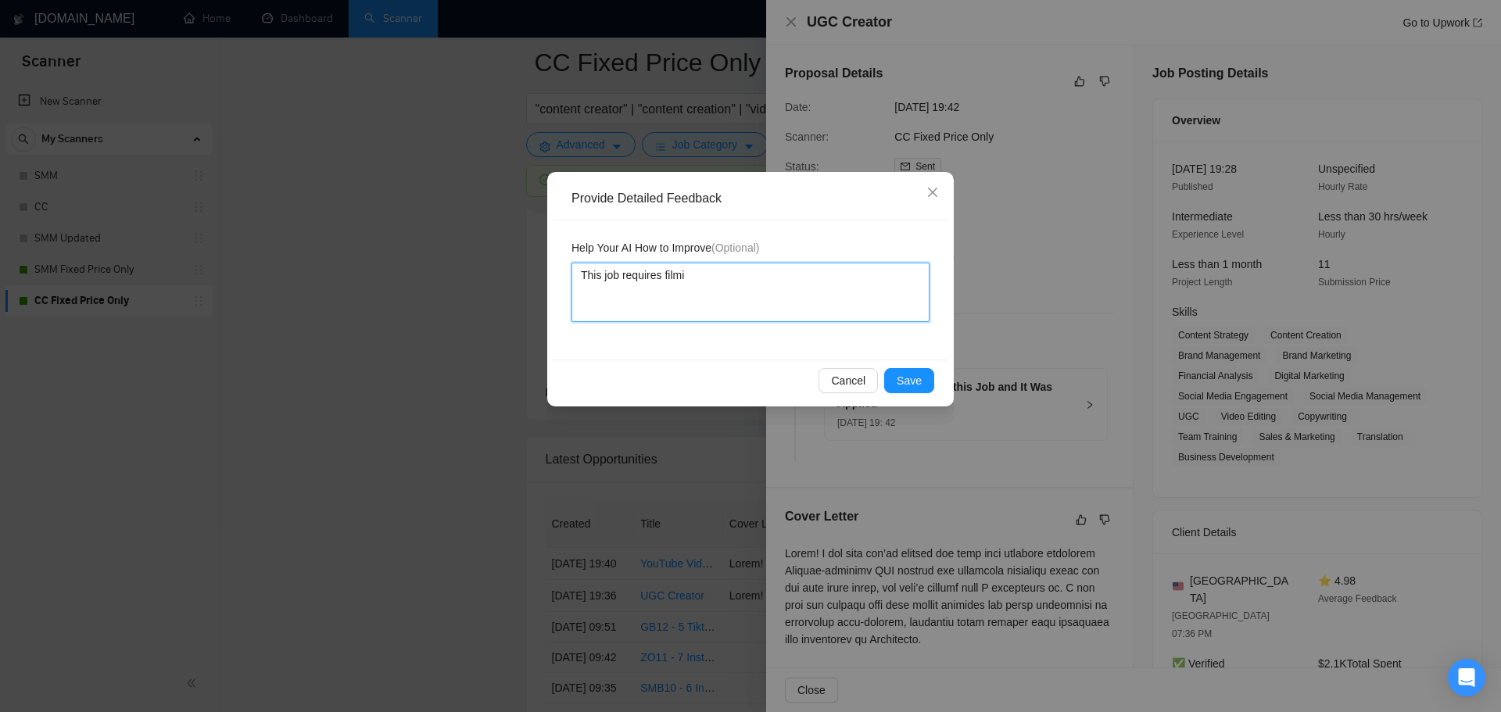
type textarea "This job requires filmin"
type textarea "This job requires filming"
type textarea "This job requires filming w"
type textarea "This job requires filming whio"
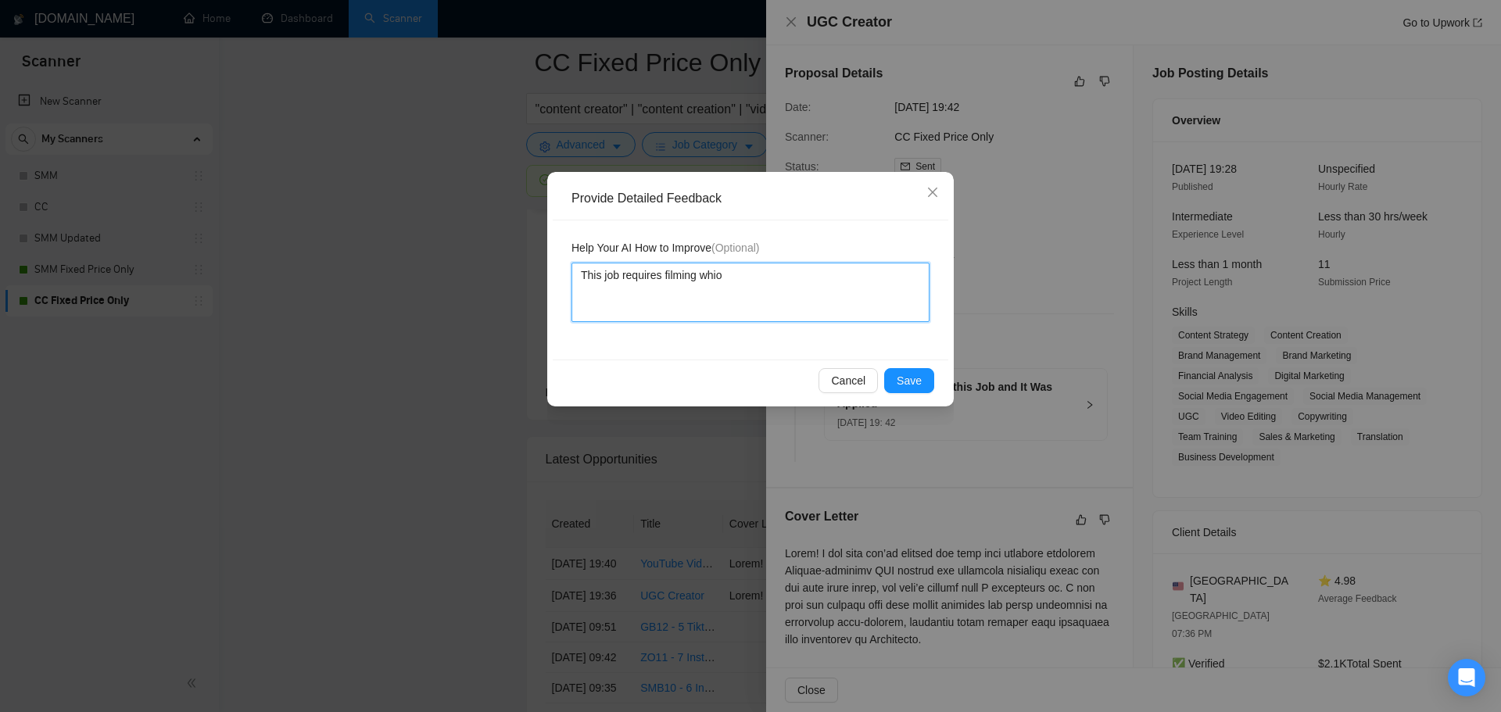
type textarea "This job requires filming whioc"
type textarea "This job requires filming whioch"
type textarea "This job requires filming whioch i"
type textarea "This job requires filming whioch is"
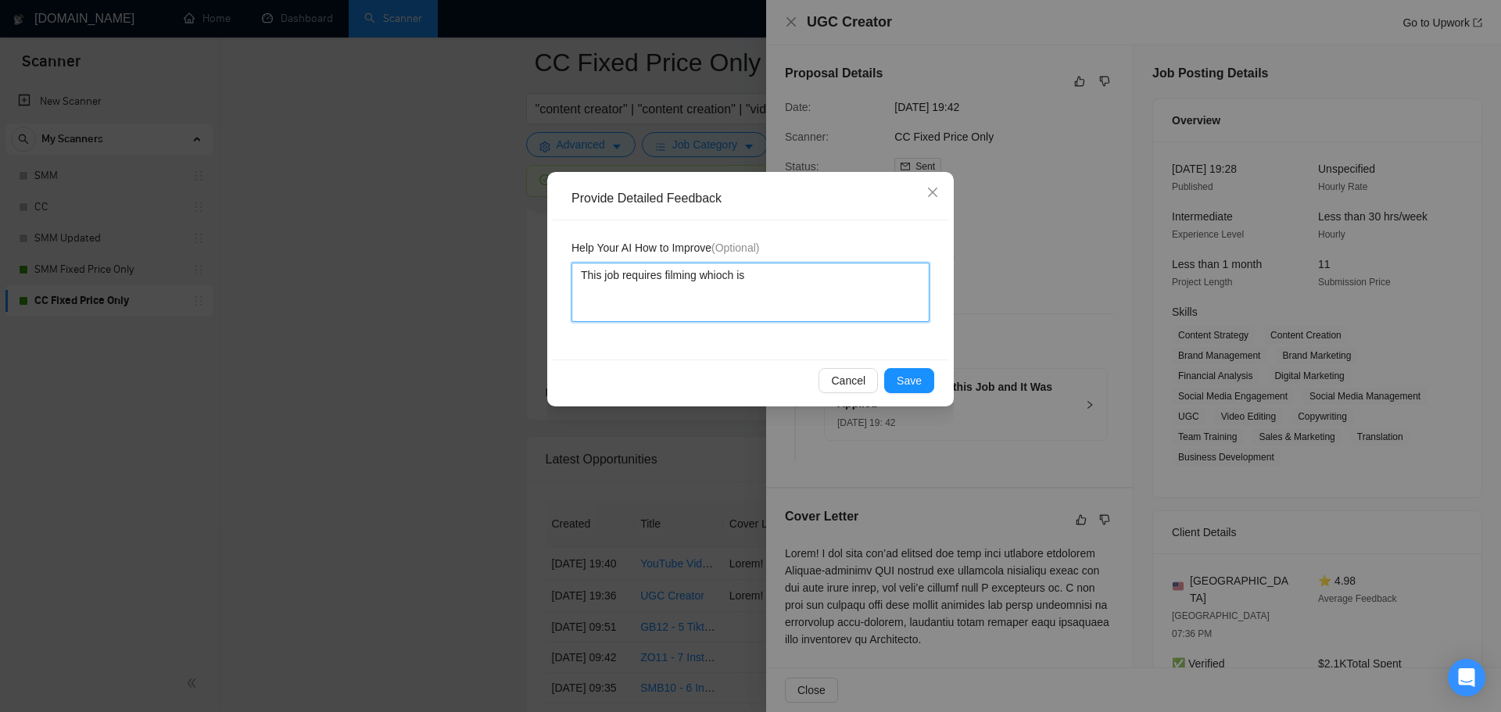
type textarea "This job requires filming whioch is"
type textarea "This job requires filming whioch is a"
type textarea "This job requires filming whioch is a s"
type textarea "This job requires filming whioch is a se"
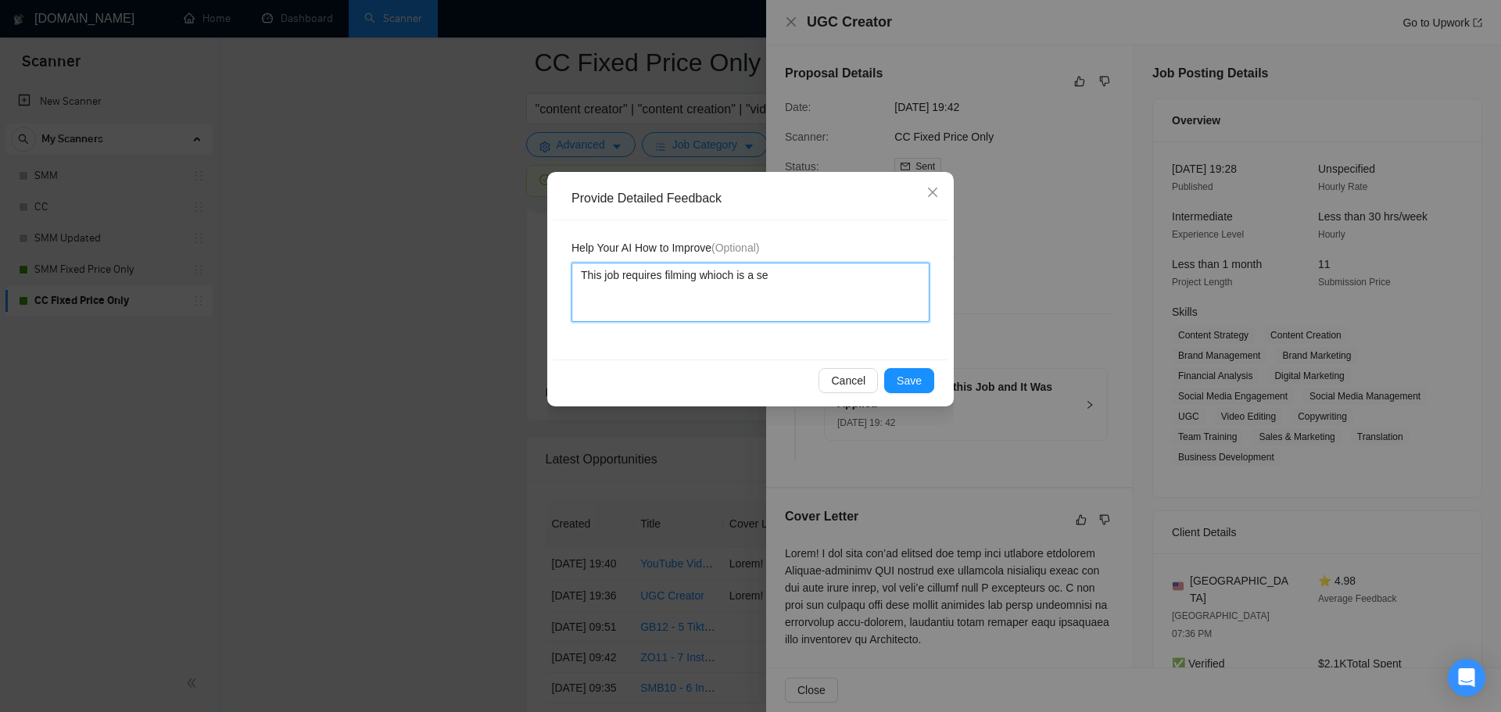
type textarea "This job requires filming whioch is a ser"
type textarea "This job requires filming whioch is a serv"
type textarea "This job requires filming whioch is a servi"
type textarea "This job requires filming whioch is a servic"
type textarea "This job requires filming whioch is a service"
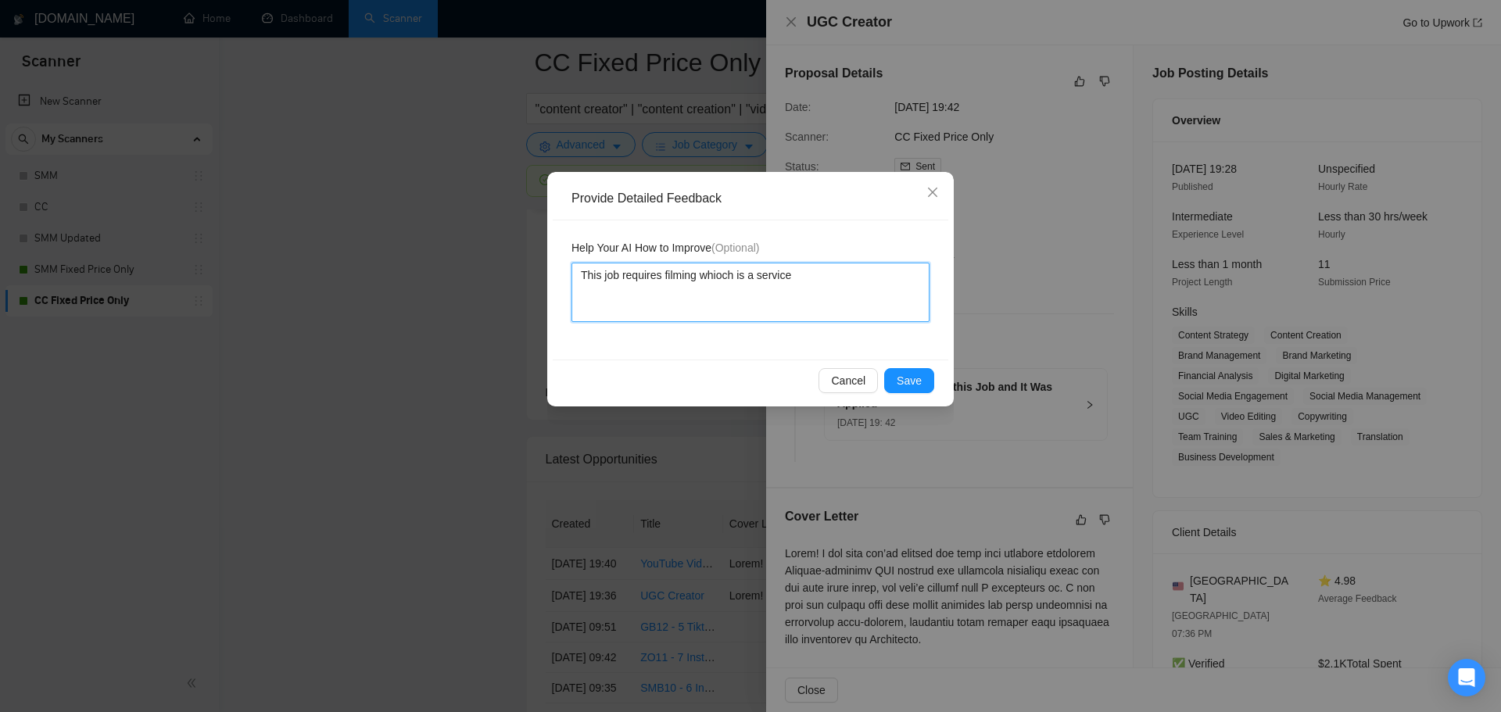
type textarea "This job requires filming whioch is a service"
type textarea "This job requires filming whioch is a service t"
type textarea "This job requires filming whioch is a service tha"
type textarea "This job requires filming whioch is a service that"
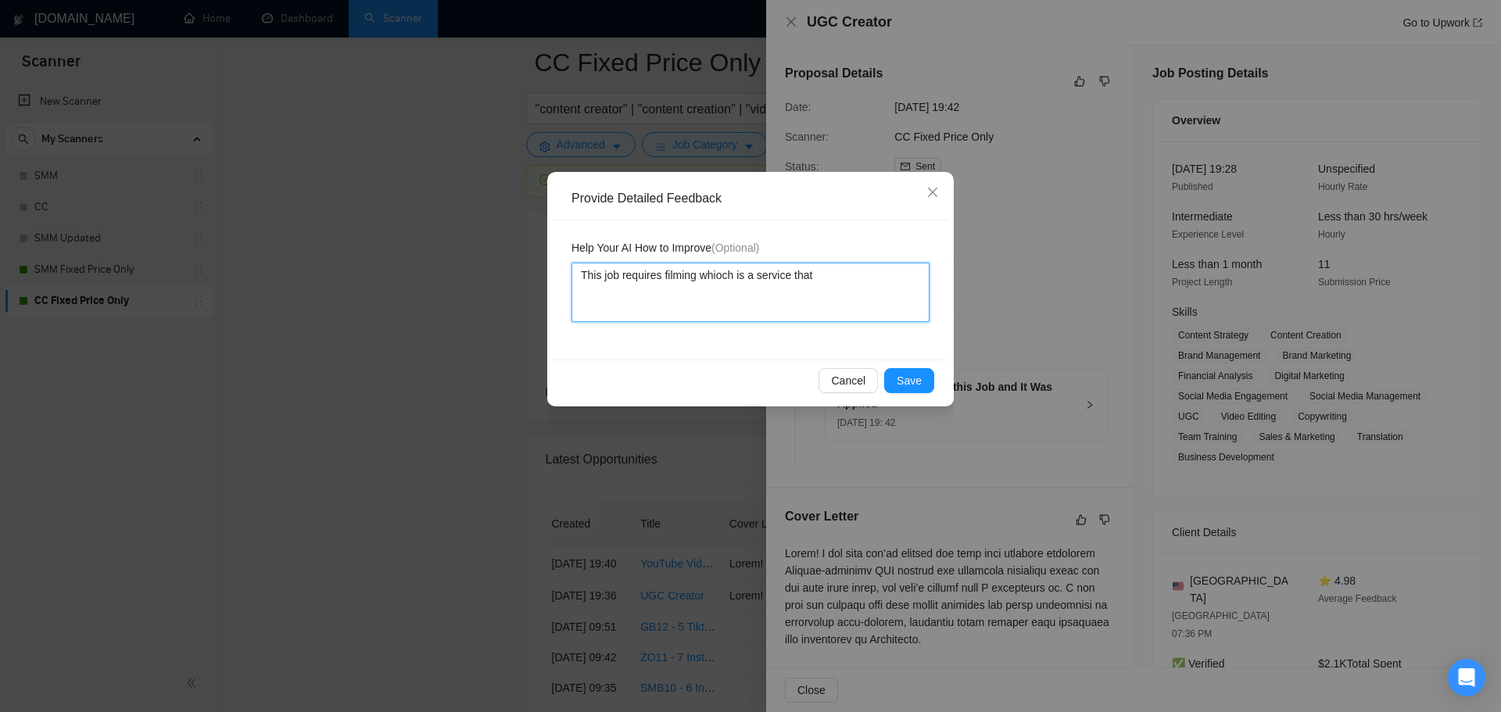
type textarea "This job requires filming whioch is a service that t"
type textarea "This job requires filming whioch is a service that th"
type textarea "This job requires filming whioch is a service that the"
click at [724, 276] on textarea "This job requires filming whioch is a service that the" at bounding box center [751, 292] width 358 height 59
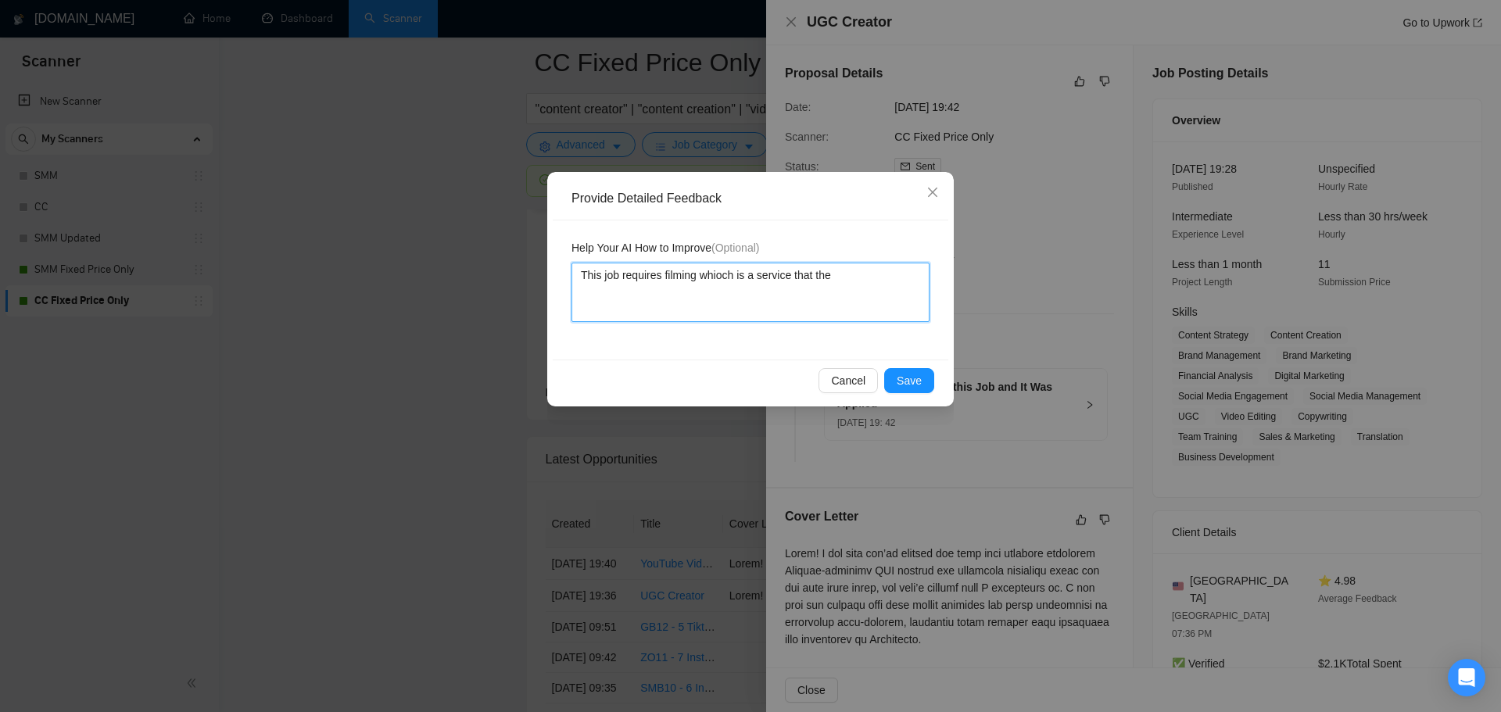
type textarea "This job requires filming which is a service that the"
click at [882, 277] on textarea "This job requires filming which is a service that the" at bounding box center [751, 292] width 358 height 59
type textarea "This job requires filming which is a service that the f"
type textarea "This job requires filming which is a service that the fr"
type textarea "This job requires filming which is a service that the fre"
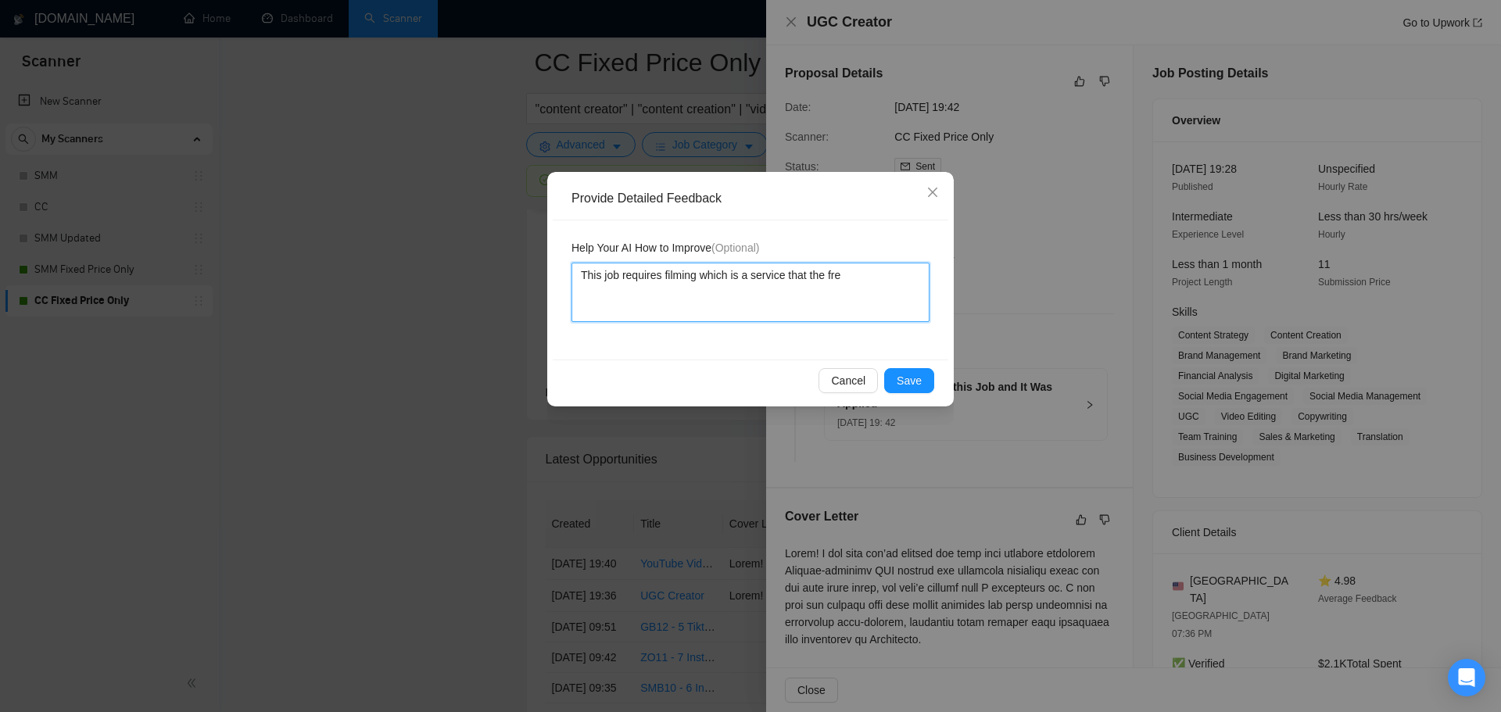
type textarea "This job requires filming which is a service that the free"
type textarea "This job requires filming which is a service that the [PERSON_NAME]"
type textarea "This job requires filming which is a service that the freela"
type textarea "This job requires filming which is a service that the freelan"
type textarea "This job requires filming which is a service that the freelanc"
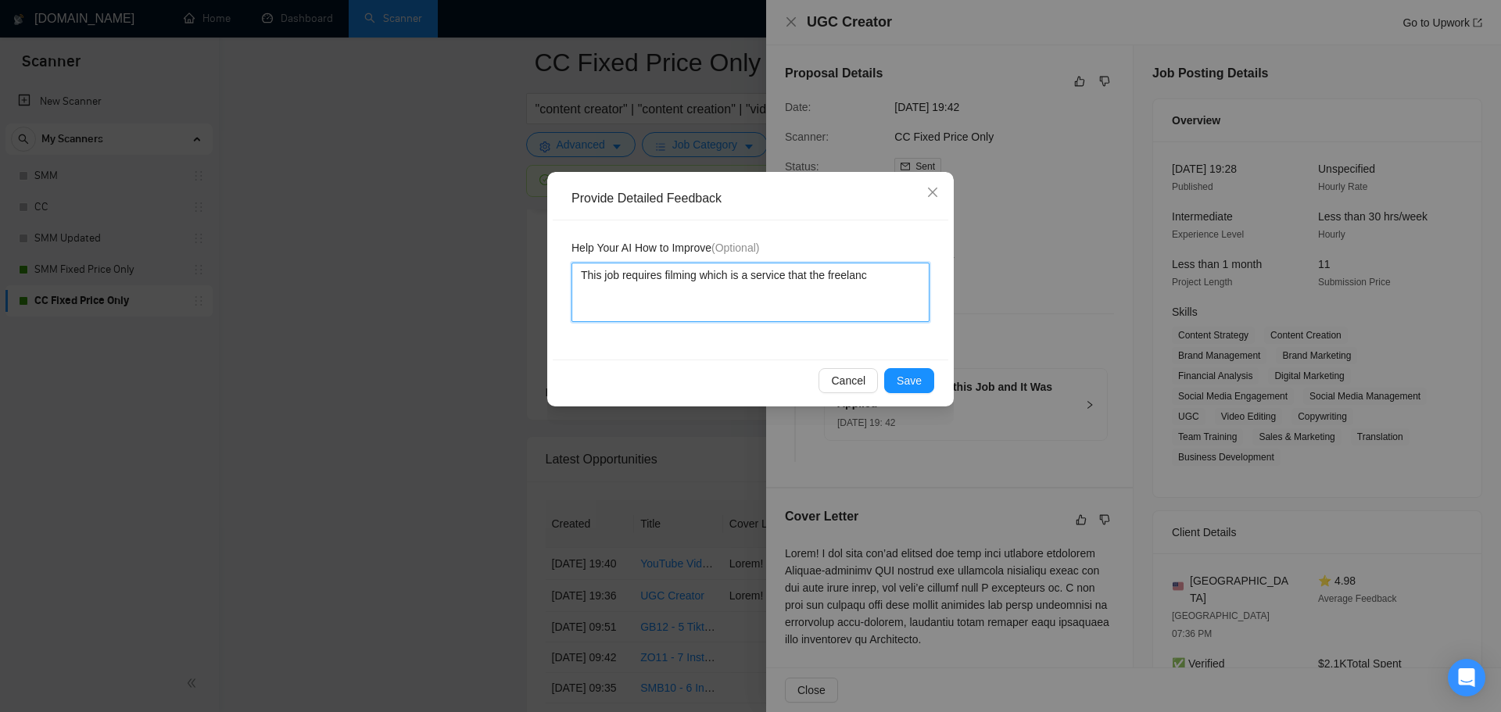
type textarea "This job requires filming which is a service that the freelance"
type textarea "This job requires filming which is a service that the freelancer"
type textarea "This job requires filming which is a service that the freelancer ("
type textarea "This job requires filming which is a service that the freelancer (S"
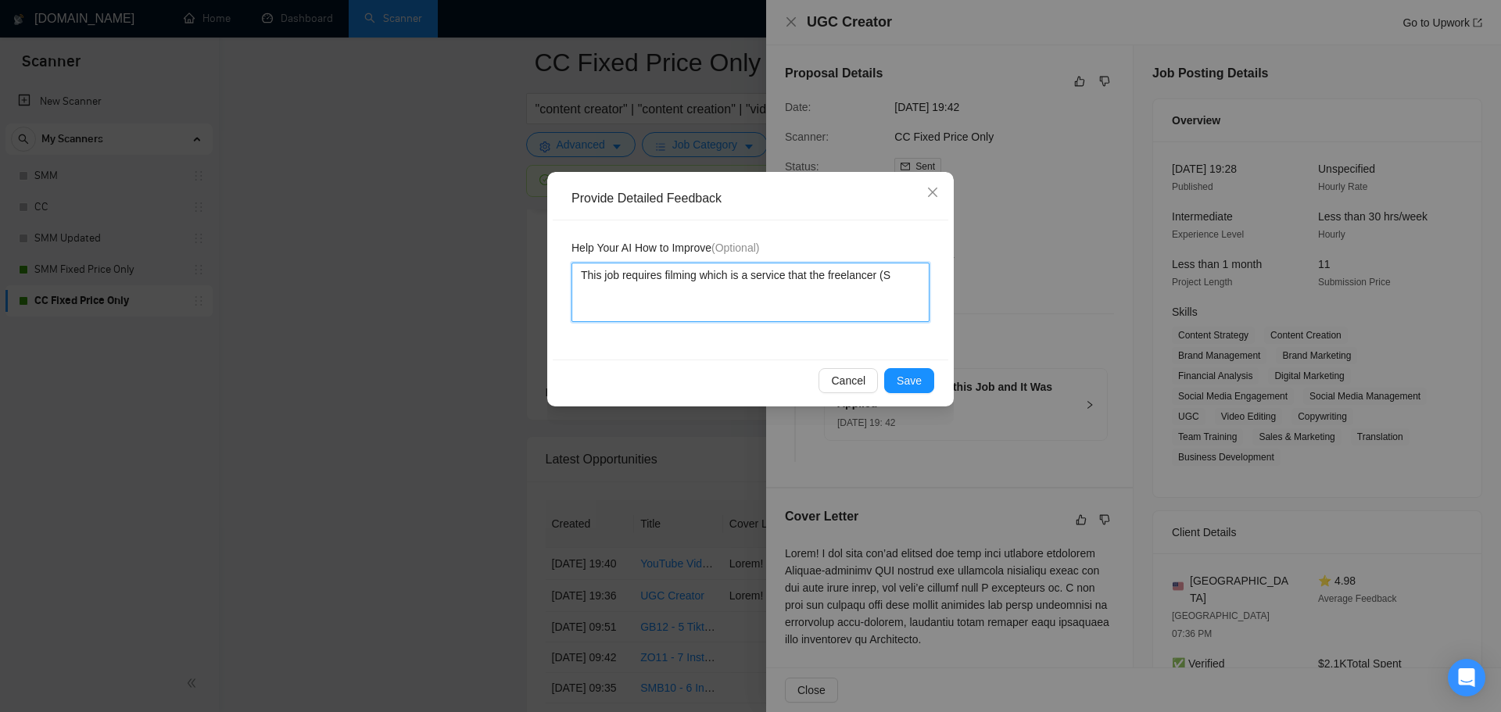
type textarea "This job requires filming which is a service that the freelancer (Su"
type textarea "This job requires filming which is a service that the freelancer (Sun"
type textarea "This job requires filming which is a service that the freelancer (Sunn"
type textarea "This job requires filming which is a service that the freelancer (Sunny"
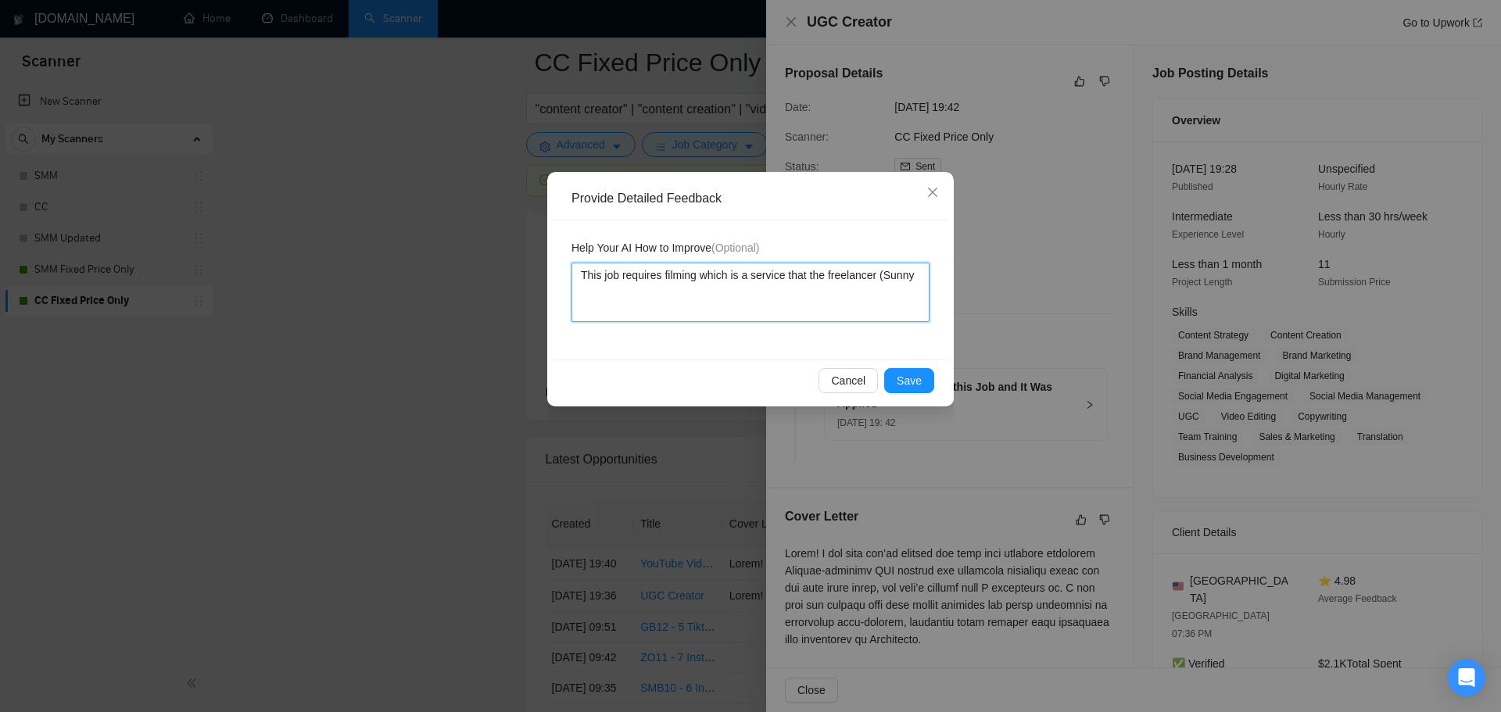
type textarea "This job requires filming which is a service that the freelancer ([PERSON_NAME]"
type textarea "This job requires filming which is a service that the freelancer ([PERSON_NAME])"
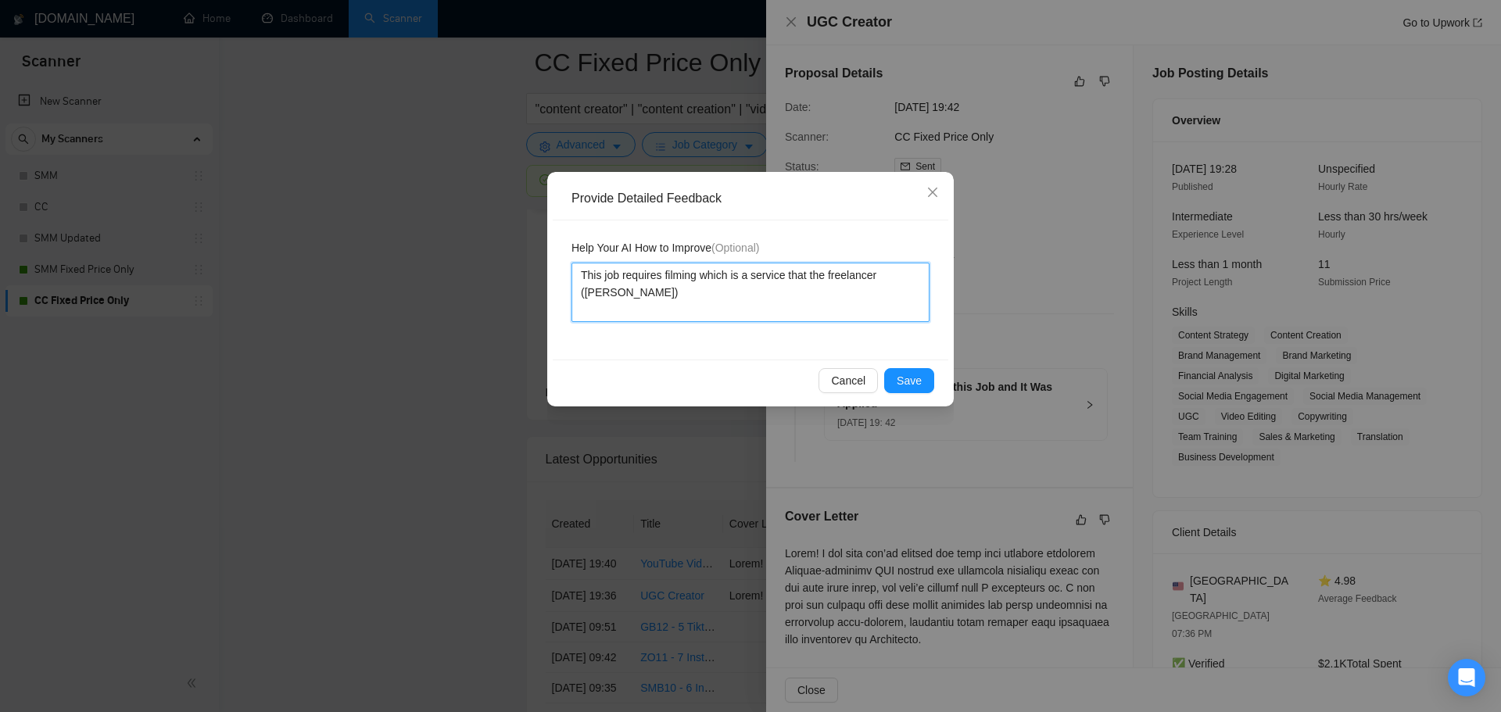
drag, startPoint x: 845, startPoint y: 300, endPoint x: 809, endPoint y: 277, distance: 43.6
click at [809, 277] on textarea "This job requires filming which is a service that the freelancer ([PERSON_NAME])" at bounding box center [751, 292] width 358 height 59
click at [806, 293] on textarea "This job requires filming which is a service that the freelancer ([PERSON_NAME])" at bounding box center [751, 292] width 358 height 59
type textarea "This job requires filming which is a service that the freelancer ([PERSON_NAME])"
type textarea "This job requires filming which is a service that the freelancer ([PERSON_NAME]…"
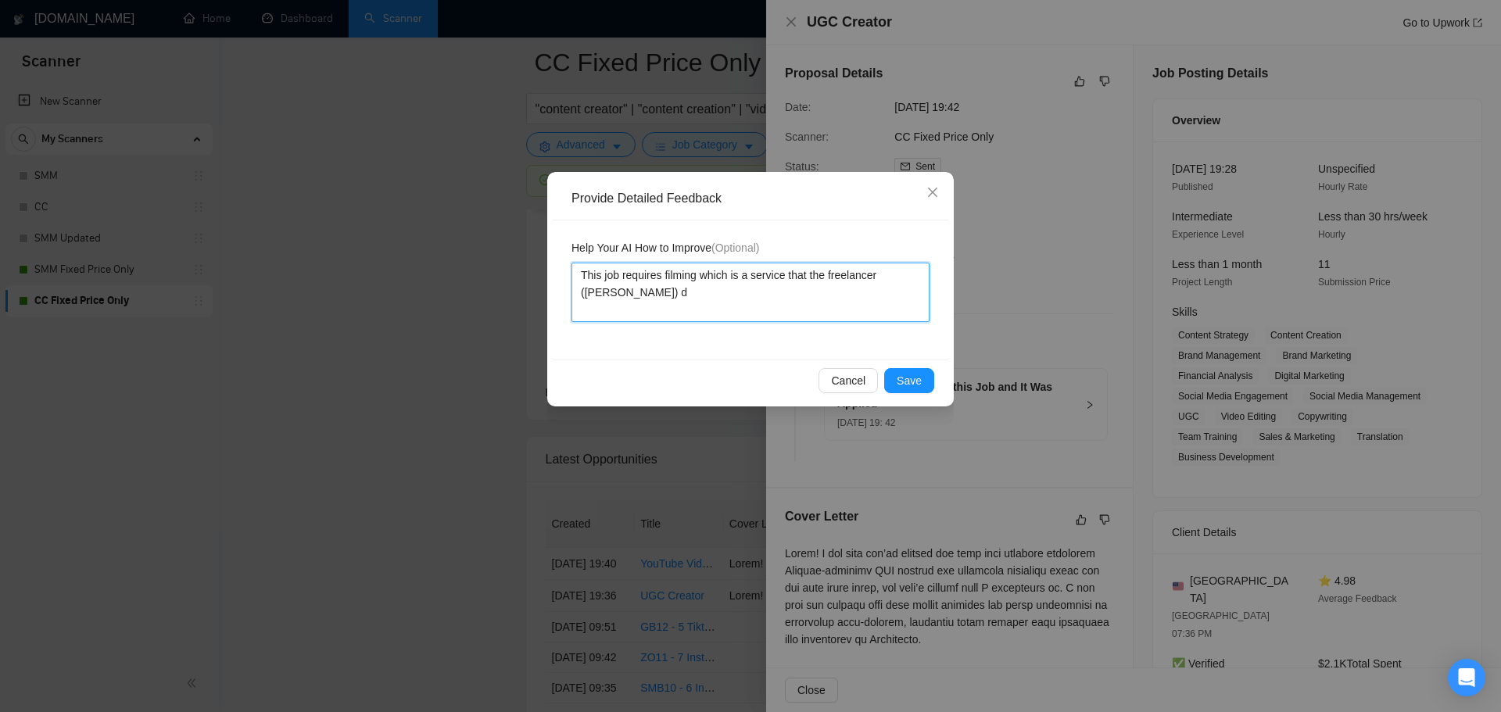
type textarea "This job requires filming which is a service that the freelancer ([PERSON_NAME]…"
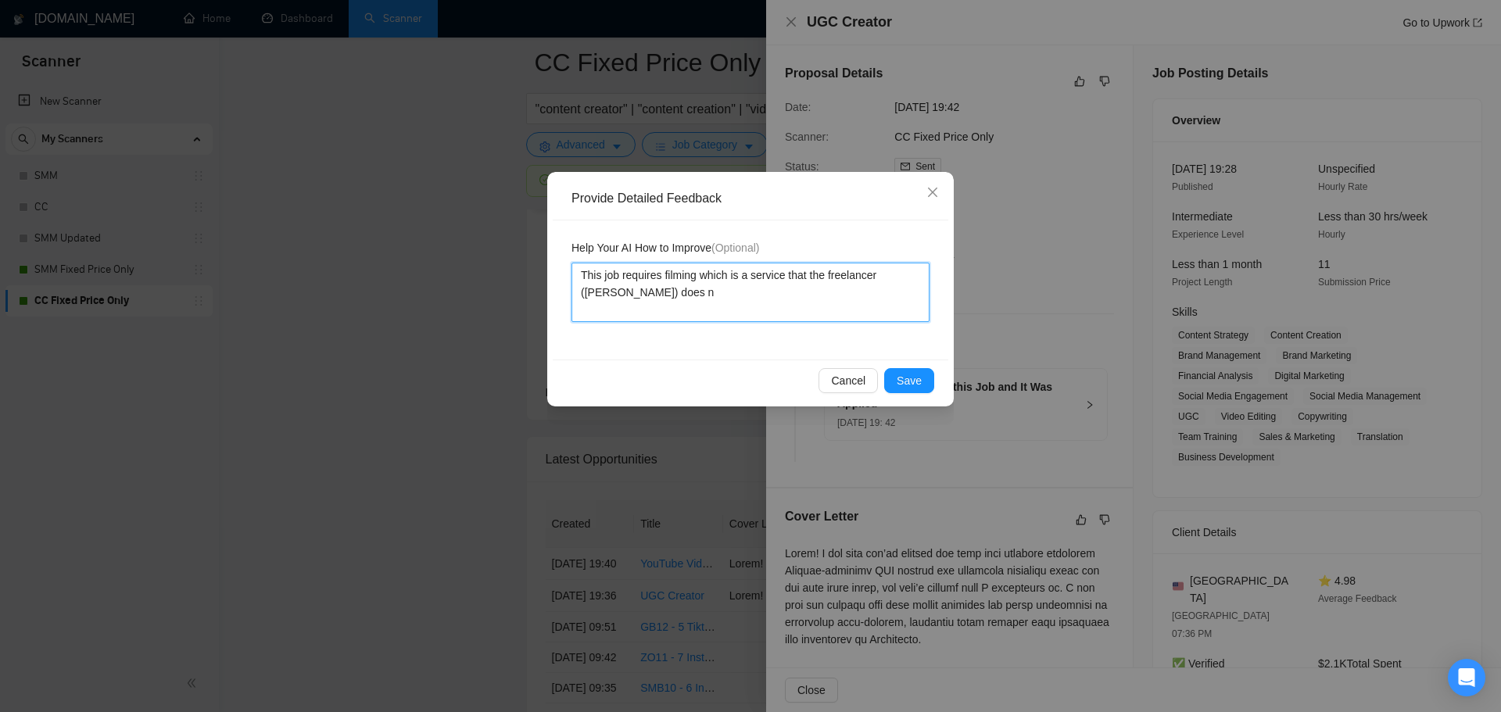
type textarea "This job requires filming which is a service that the freelancer ([PERSON_NAME]…"
click at [881, 295] on textarea "This job requires filming which is a service that the freelancer ([PERSON_NAME]…" at bounding box center [751, 292] width 358 height 59
click at [881, 294] on textarea "This job requires filming which is a service that the freelancer ([PERSON_NAME]…" at bounding box center [751, 292] width 358 height 59
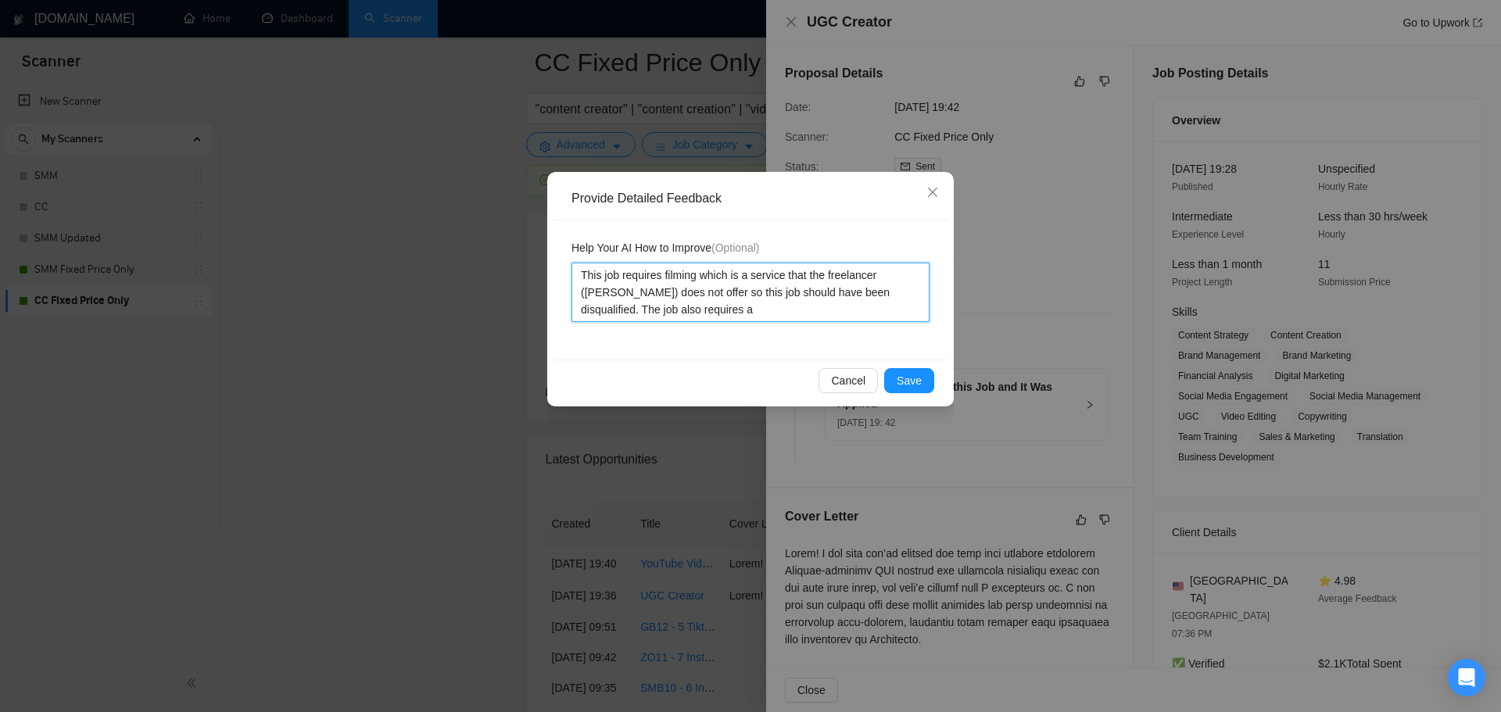
click at [861, 314] on textarea "This job requires filming which is a service that the freelancer ([PERSON_NAME]…" at bounding box center [751, 292] width 358 height 59
click at [802, 299] on textarea "This job requires filming which is a service that the freelancer ([PERSON_NAME]…" at bounding box center [751, 292] width 358 height 59
click at [797, 318] on textarea "This job requires filming which is a service that the freelancer ([PERSON_NAME]…" at bounding box center [751, 292] width 358 height 59
paste textarea "the freelancer ([PERSON_NAME])"
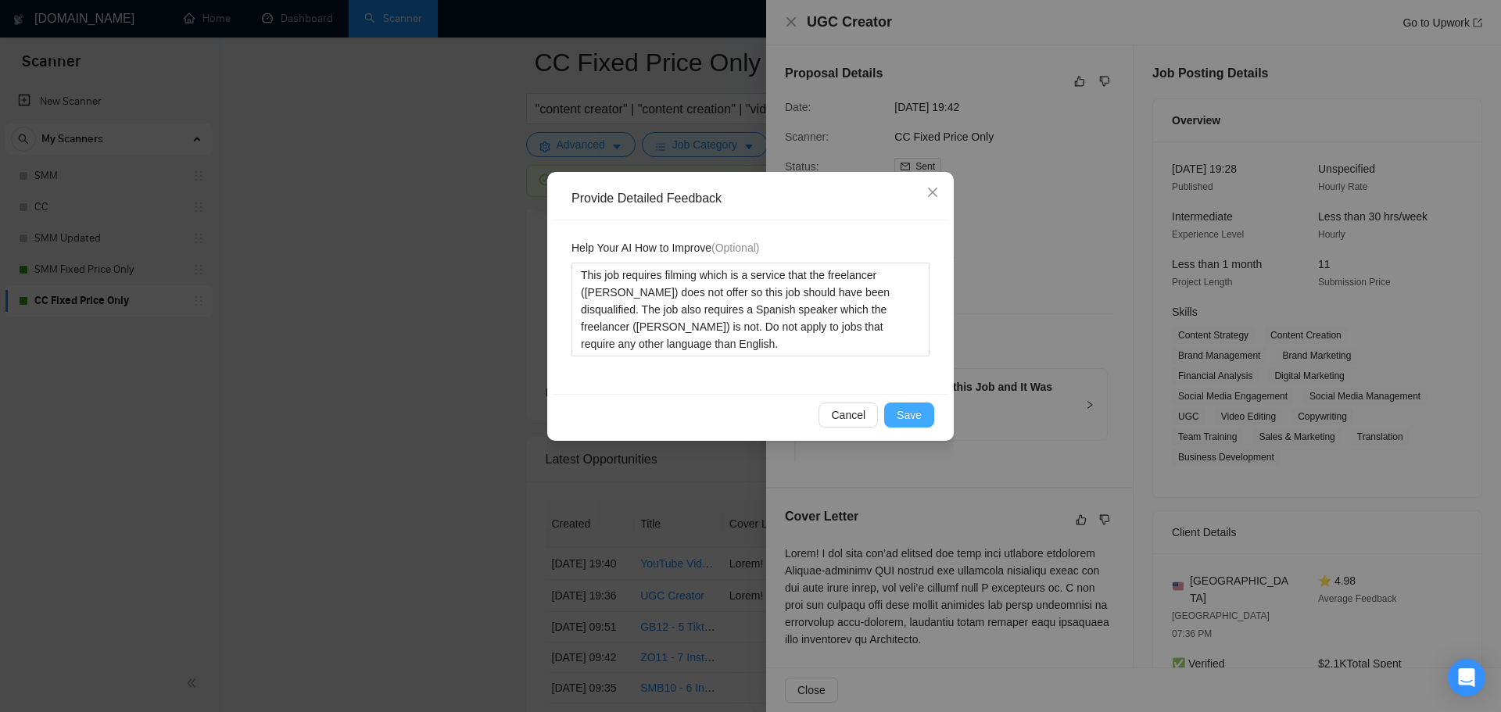
click at [931, 419] on button "Save" at bounding box center [909, 415] width 50 height 25
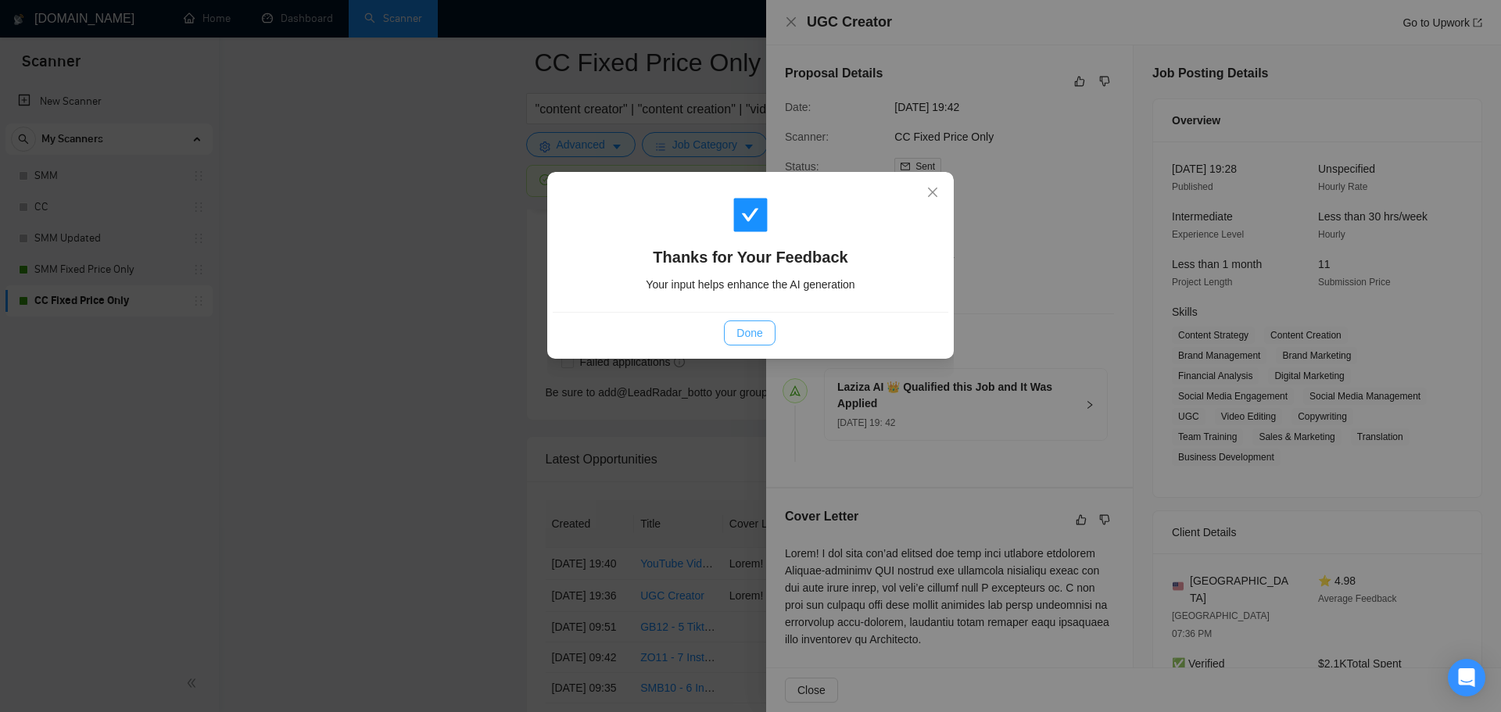
click at [751, 334] on span "Done" at bounding box center [750, 333] width 26 height 17
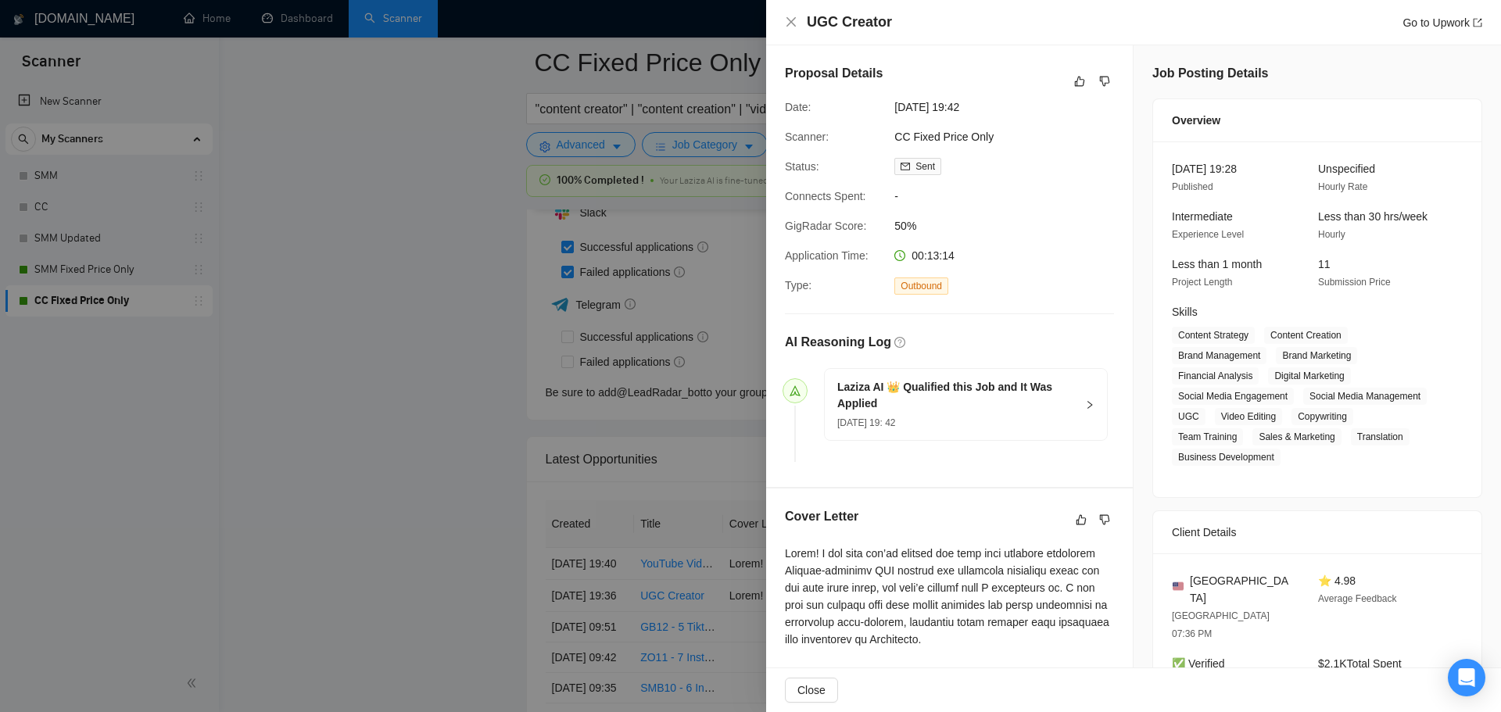
click at [683, 493] on div at bounding box center [750, 356] width 1501 height 712
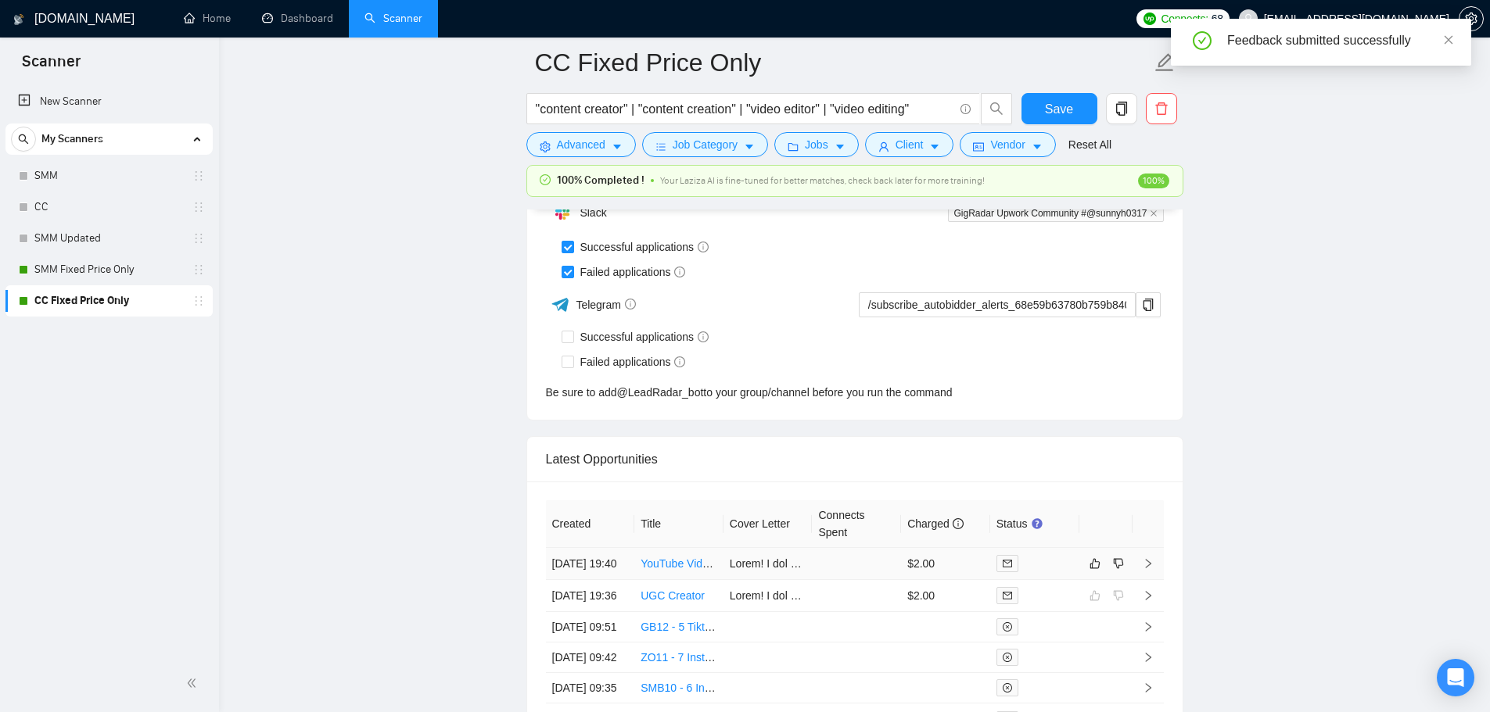
click at [837, 568] on td at bounding box center [856, 564] width 89 height 32
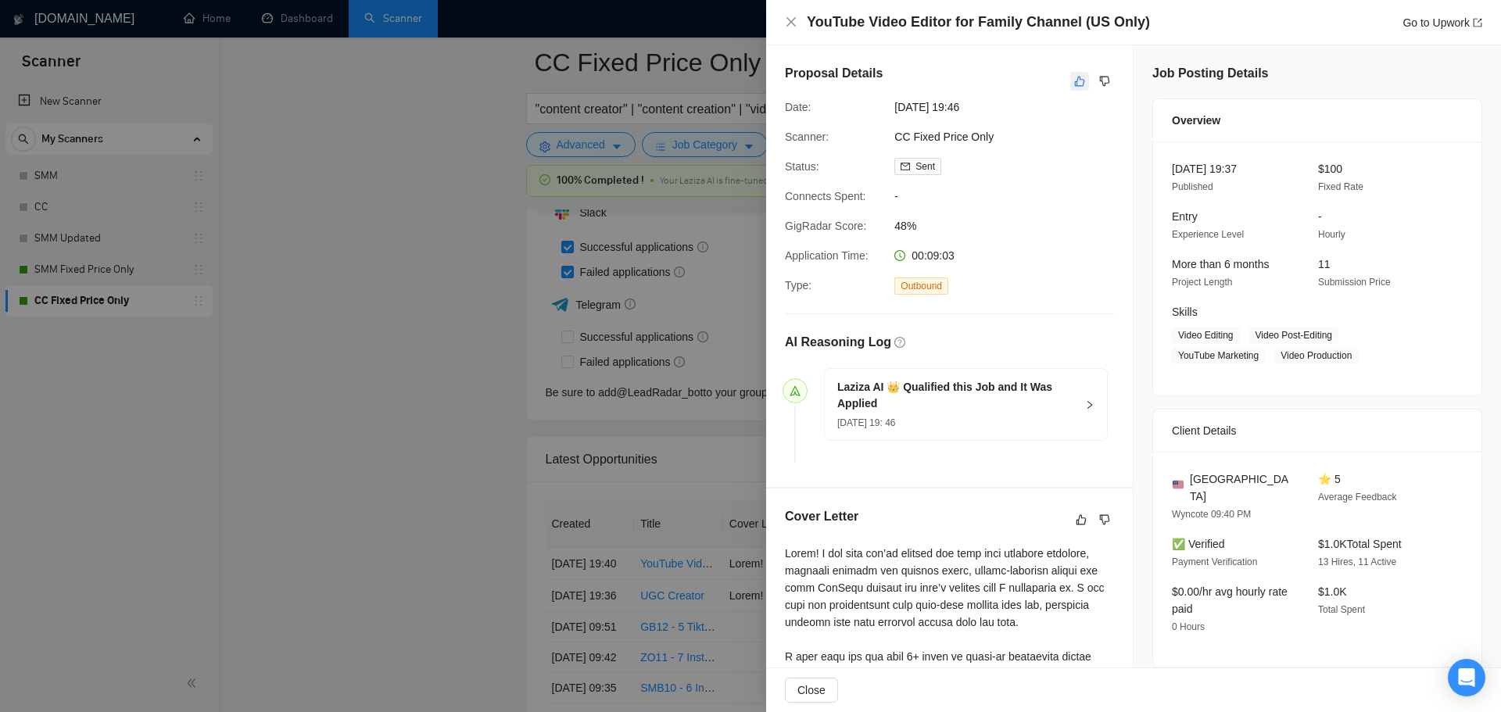
click at [1074, 81] on icon "like" at bounding box center [1079, 81] width 11 height 13
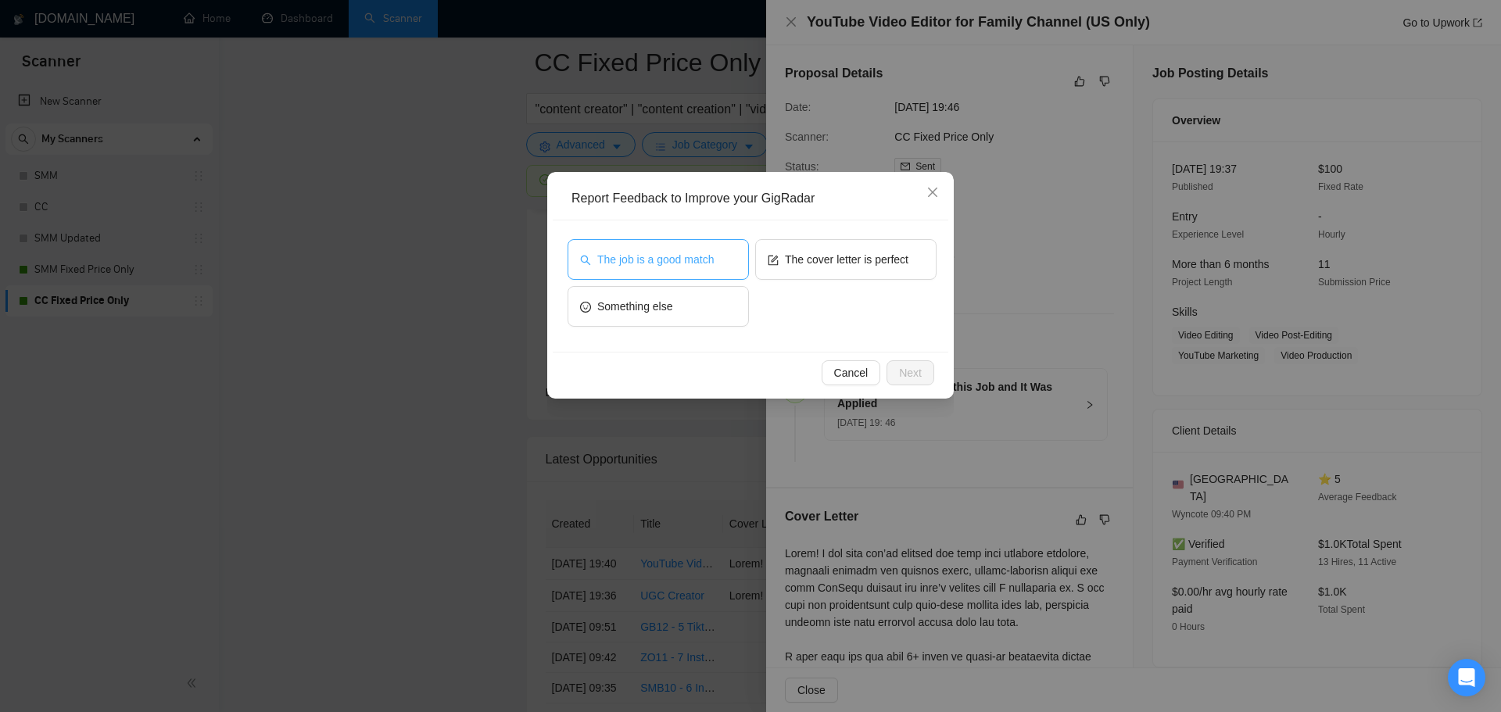
click at [692, 252] on span "The job is a good match" at bounding box center [655, 259] width 117 height 17
click at [908, 381] on span "Next" at bounding box center [910, 372] width 23 height 17
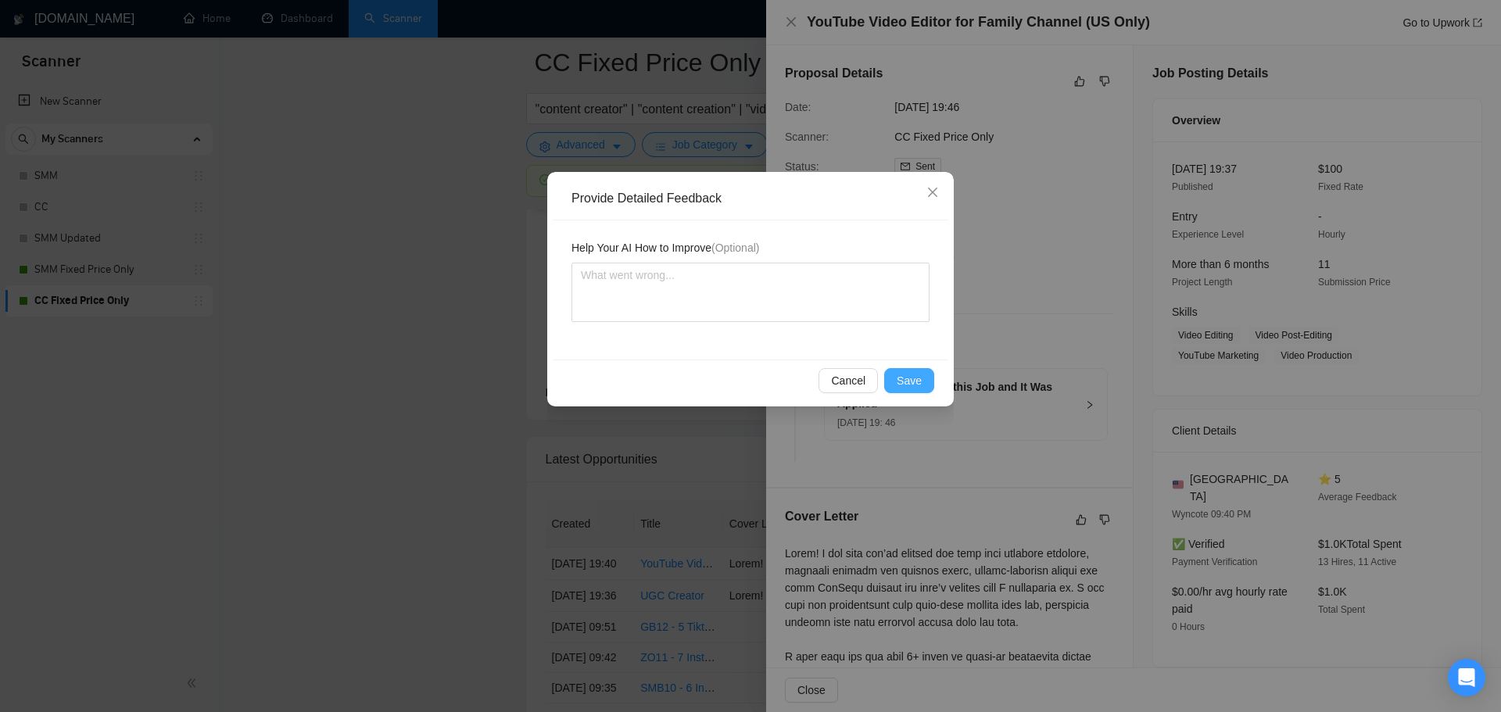
click at [907, 379] on span "Save" at bounding box center [909, 380] width 25 height 17
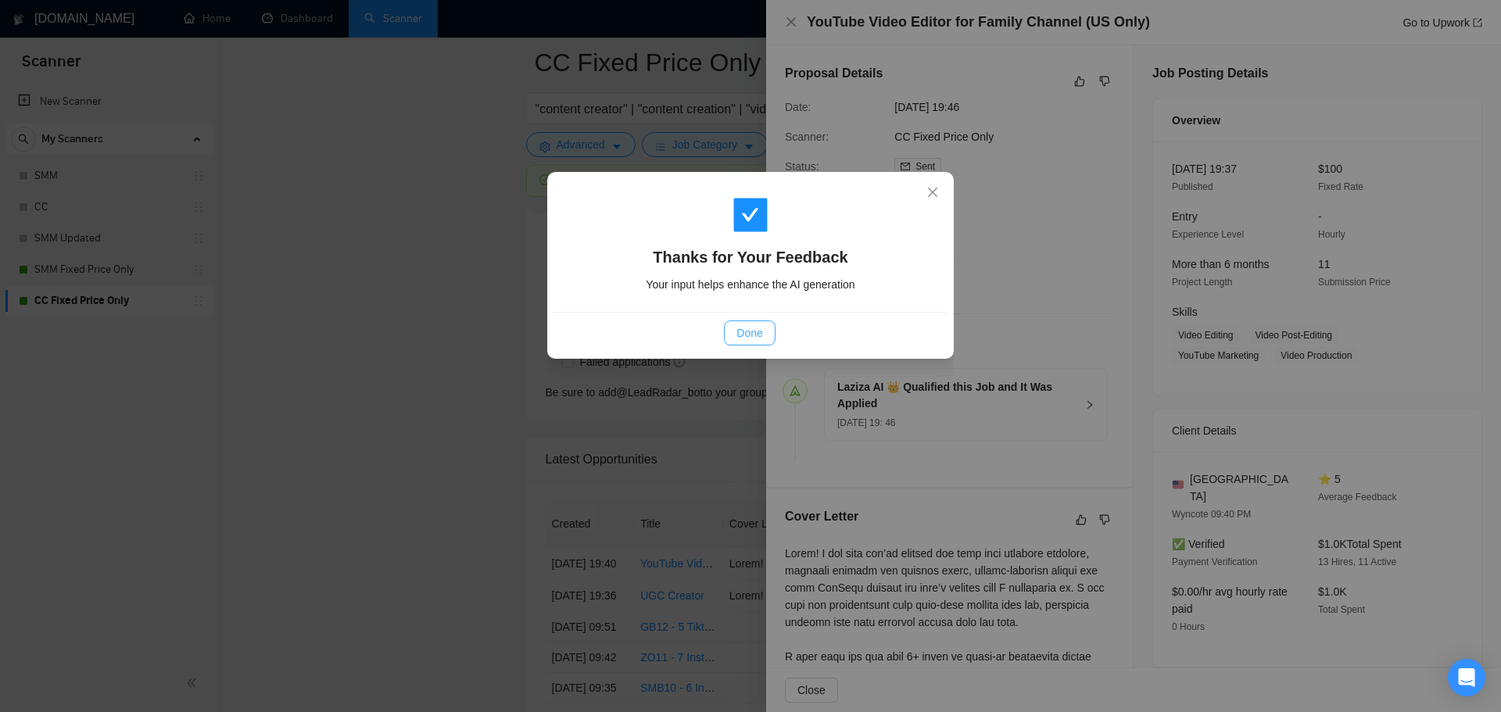
click at [764, 332] on button "Done" at bounding box center [749, 333] width 51 height 25
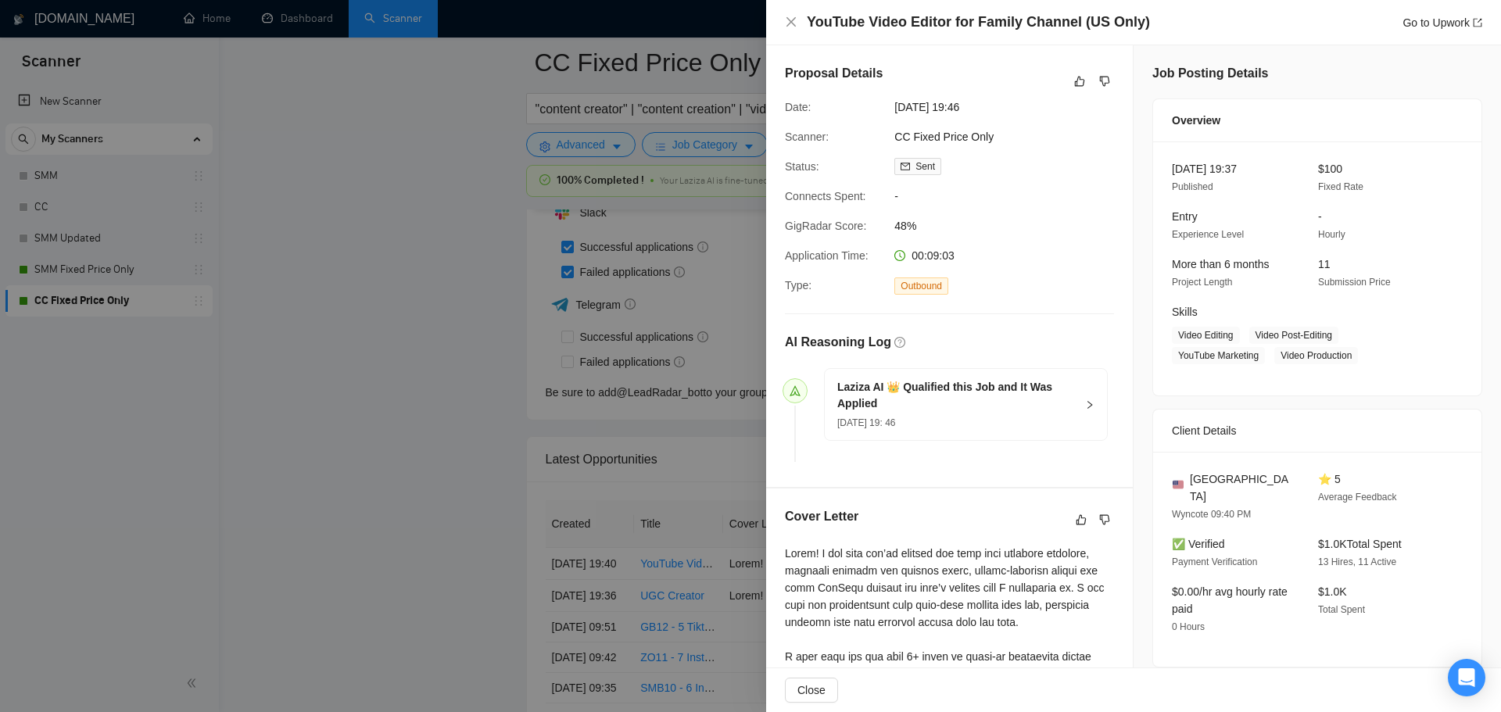
click at [442, 506] on div at bounding box center [750, 356] width 1501 height 712
